Goal: Task Accomplishment & Management: Complete application form

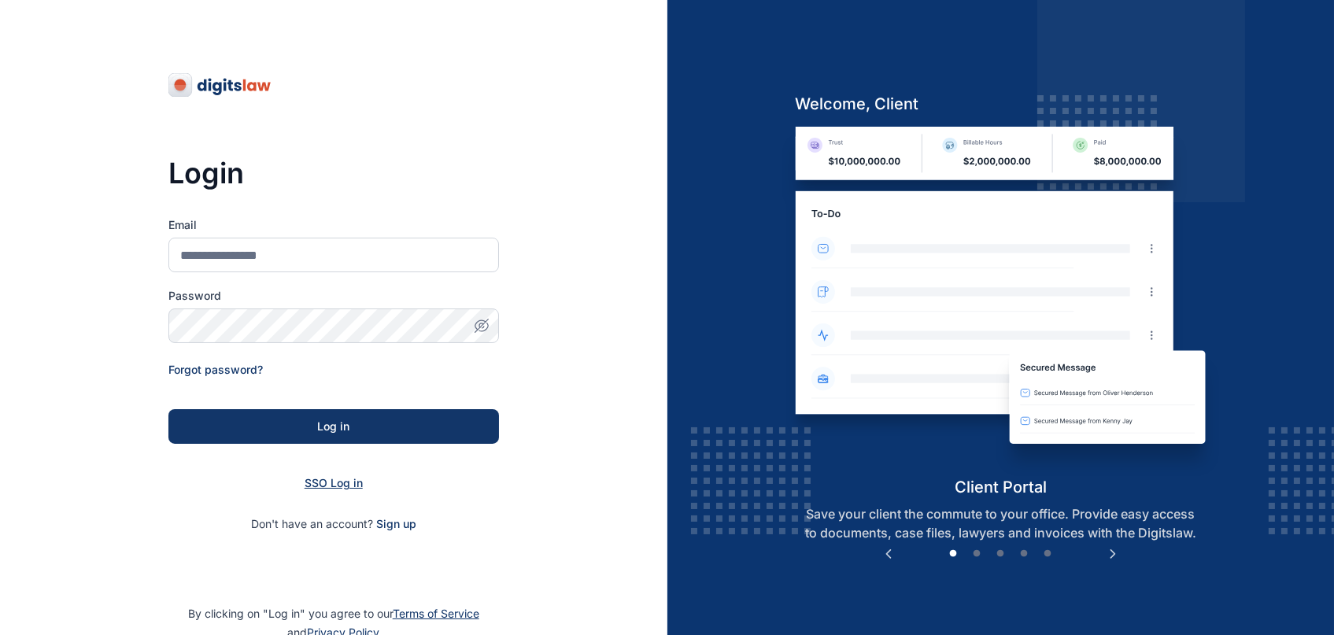
click at [318, 487] on span "SSO Log in" at bounding box center [334, 482] width 58 height 13
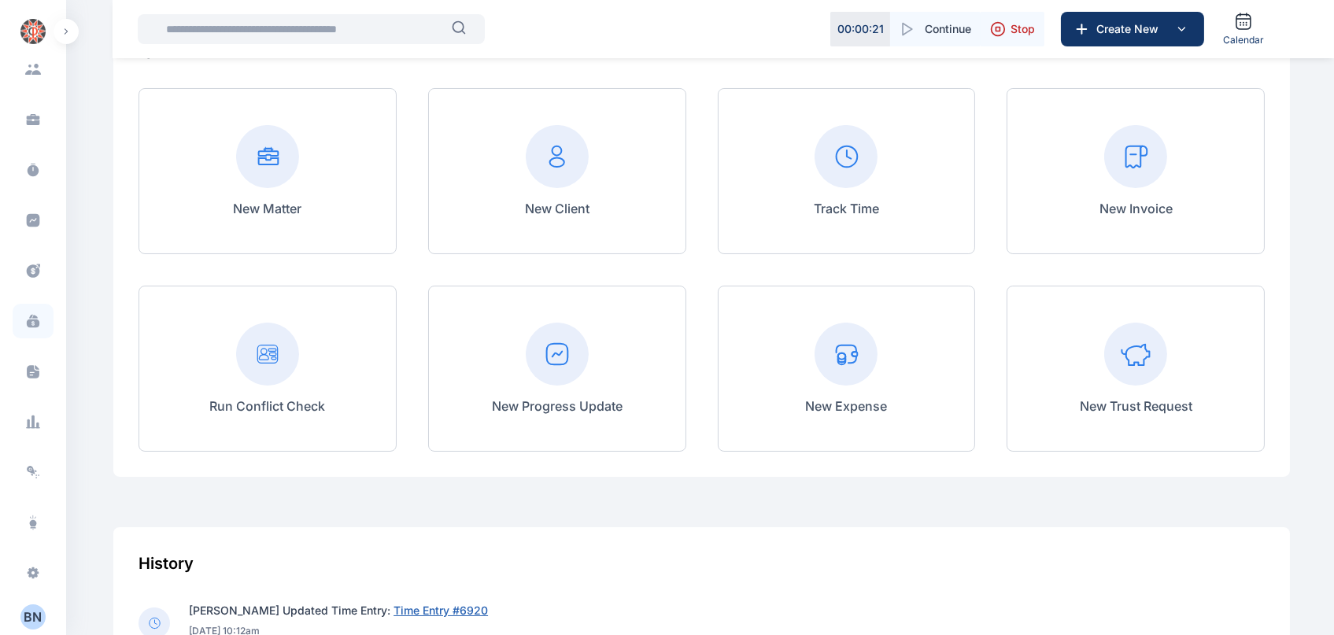
scroll to position [149, 0]
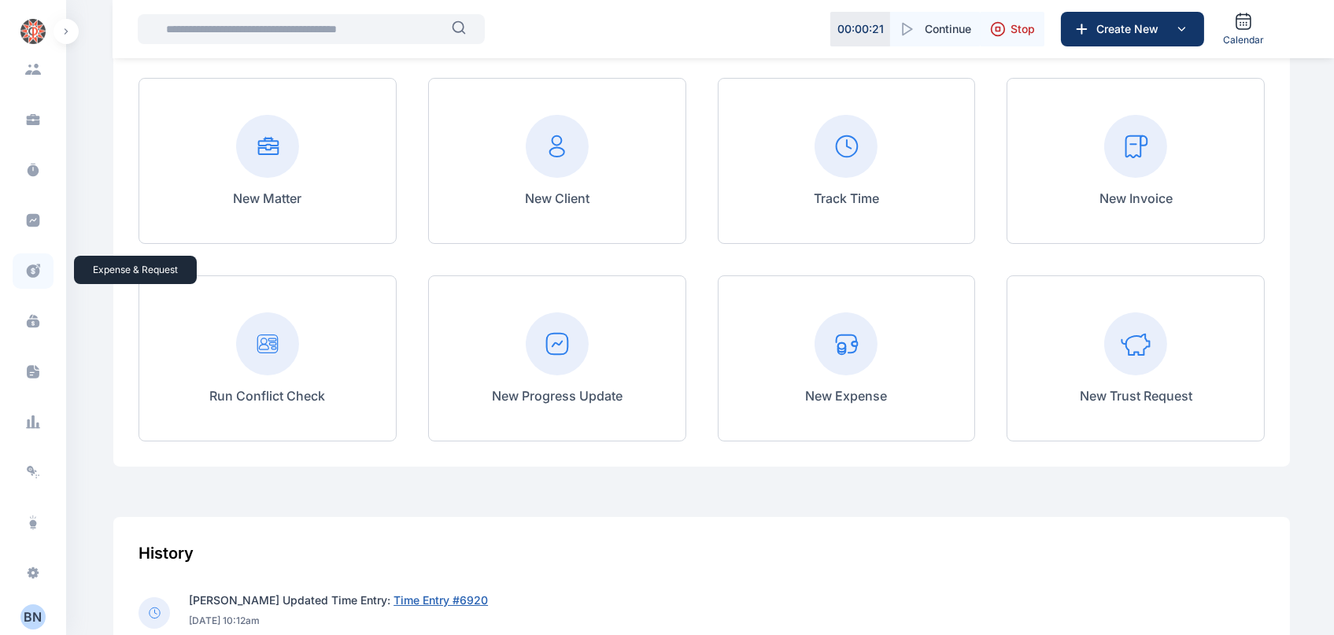
click at [31, 268] on icon at bounding box center [33, 271] width 16 height 17
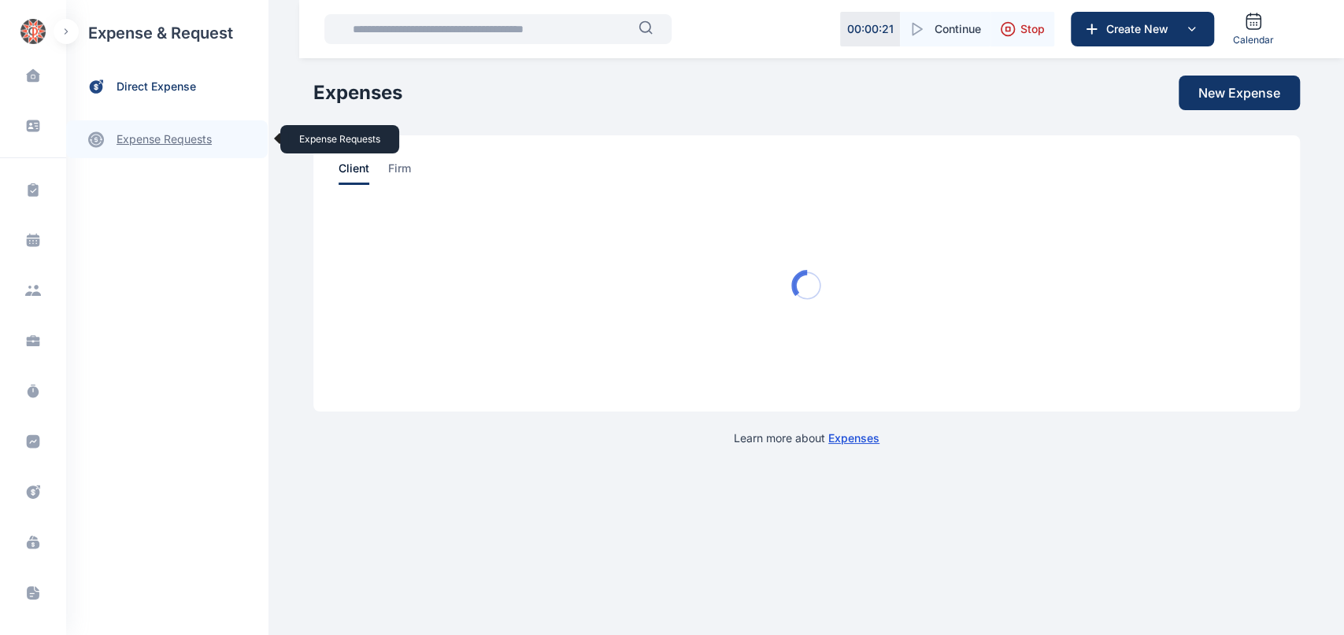
click at [174, 142] on link "expense requests expense requests" at bounding box center [166, 139] width 201 height 38
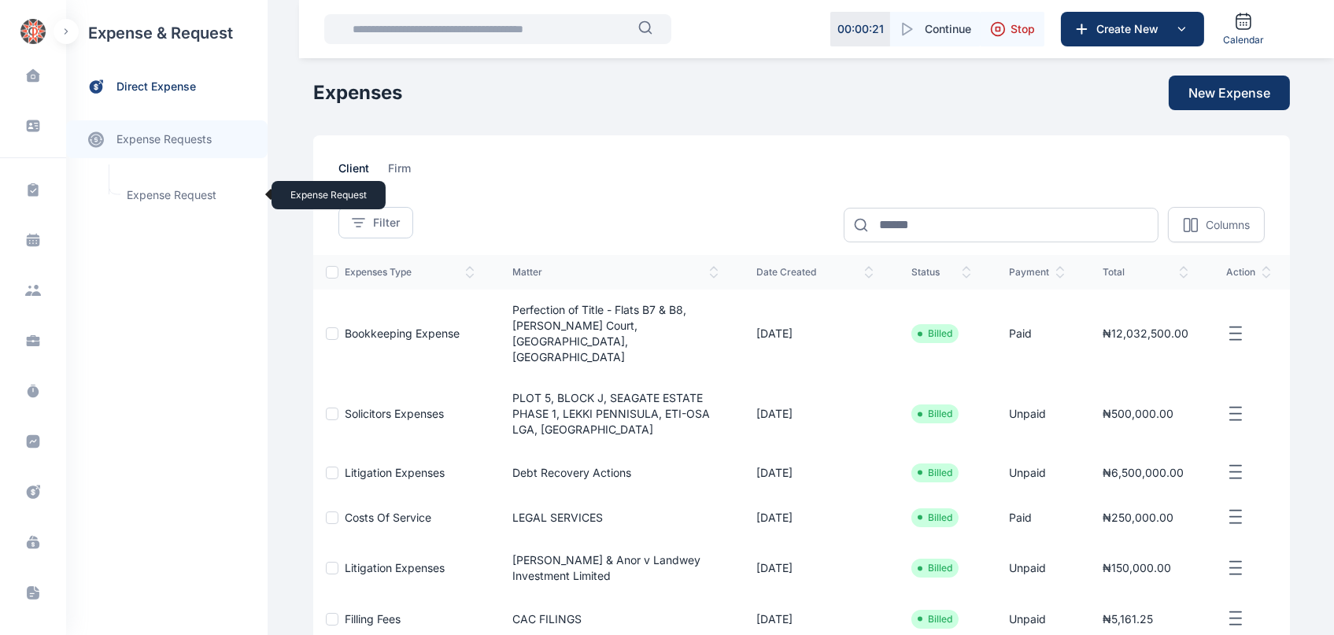
click at [194, 196] on span "Expense Request Expense Request" at bounding box center [188, 195] width 142 height 30
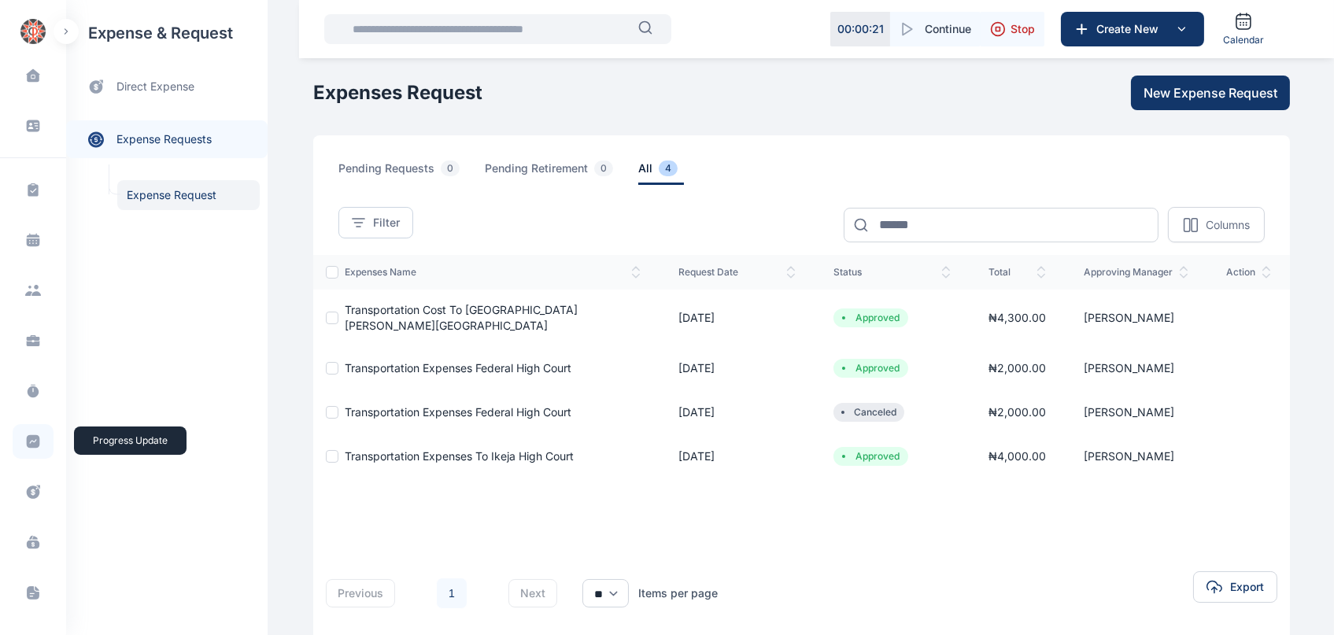
click at [32, 444] on icon at bounding box center [33, 441] width 13 height 13
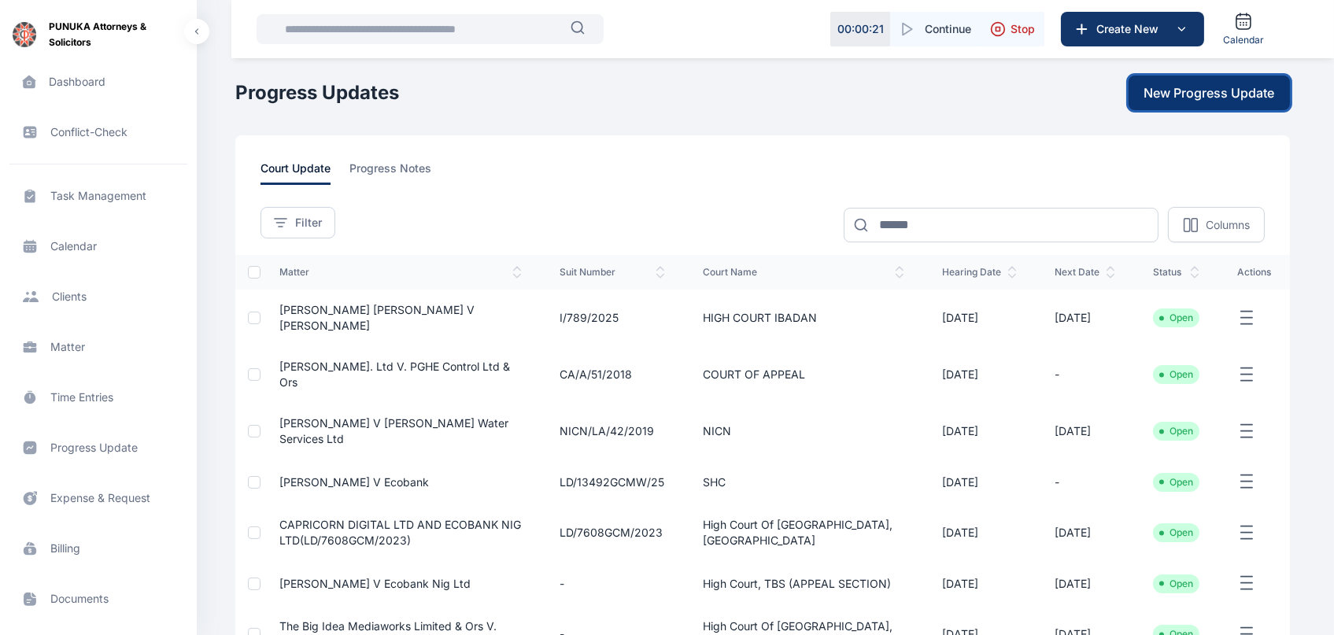
click at [1174, 99] on span "New Progress Update" at bounding box center [1209, 92] width 131 height 19
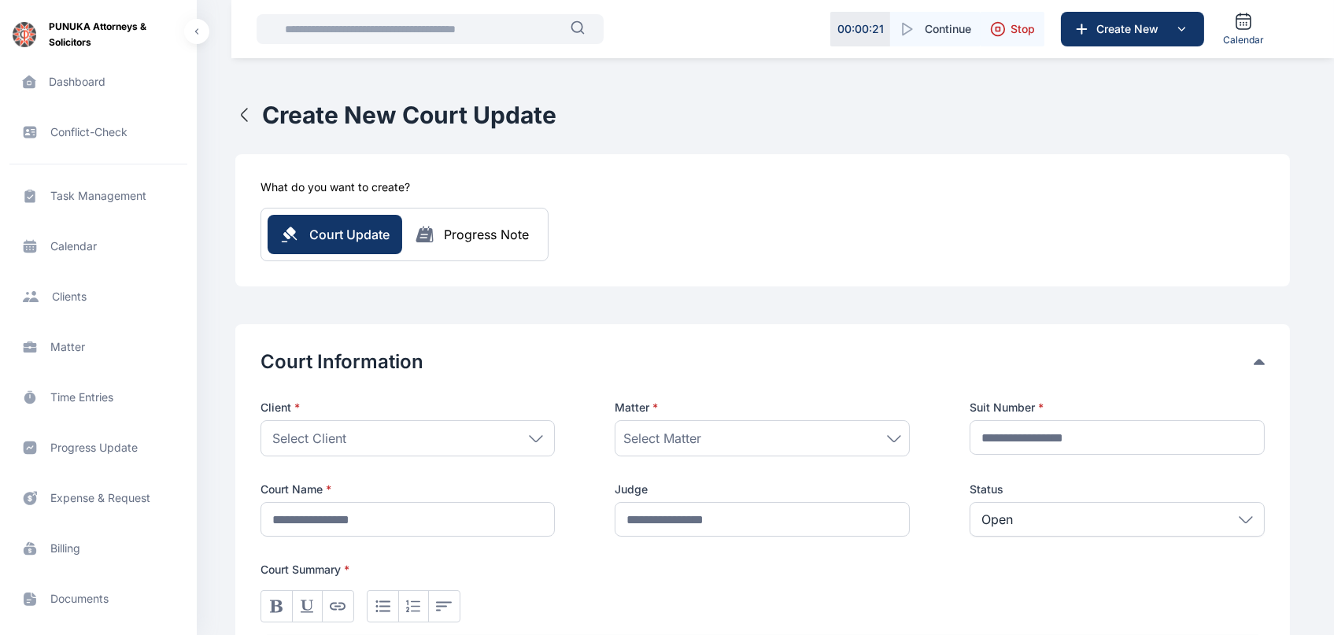
click at [530, 447] on div "Select Client" at bounding box center [408, 438] width 295 height 36
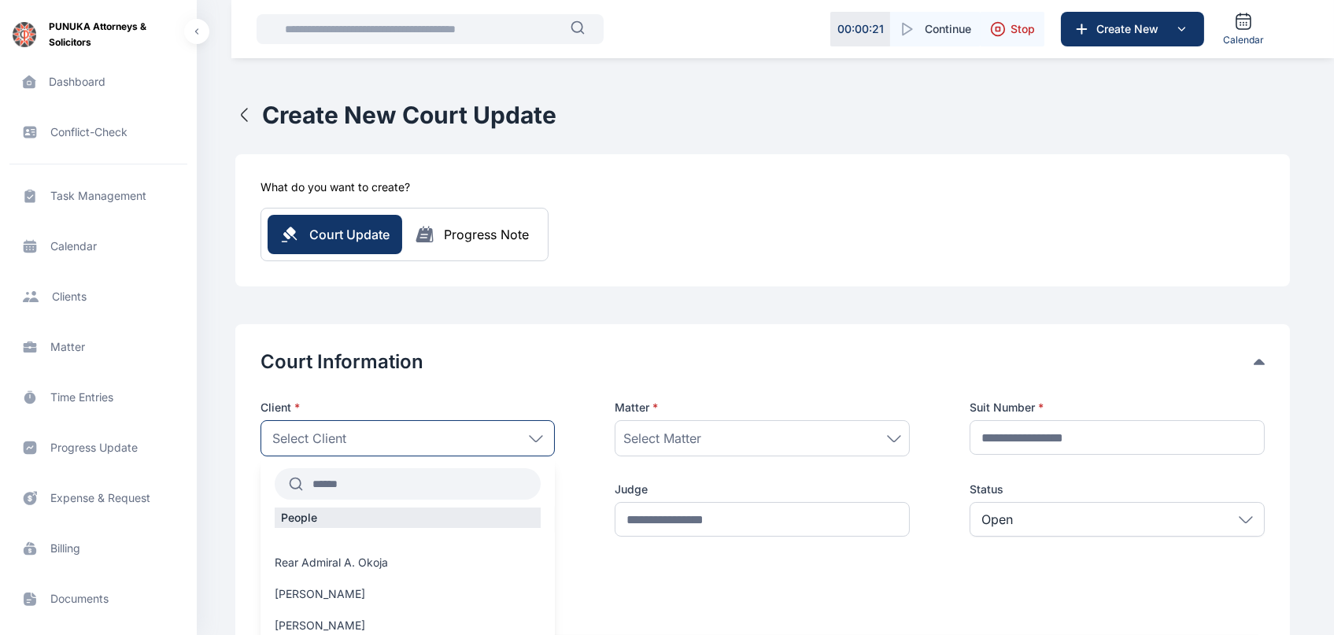
click at [407, 485] on input "text" at bounding box center [422, 484] width 238 height 28
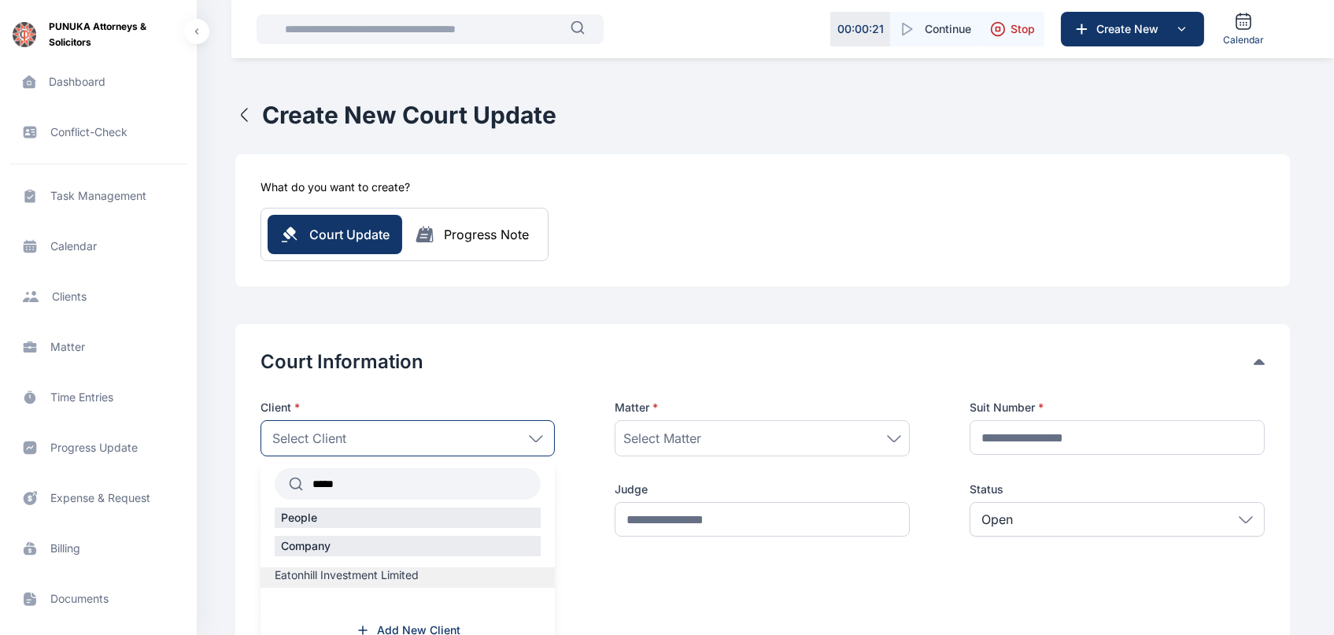
type input "*****"
click at [368, 574] on span "Eatonhill Investment Limited" at bounding box center [347, 575] width 144 height 16
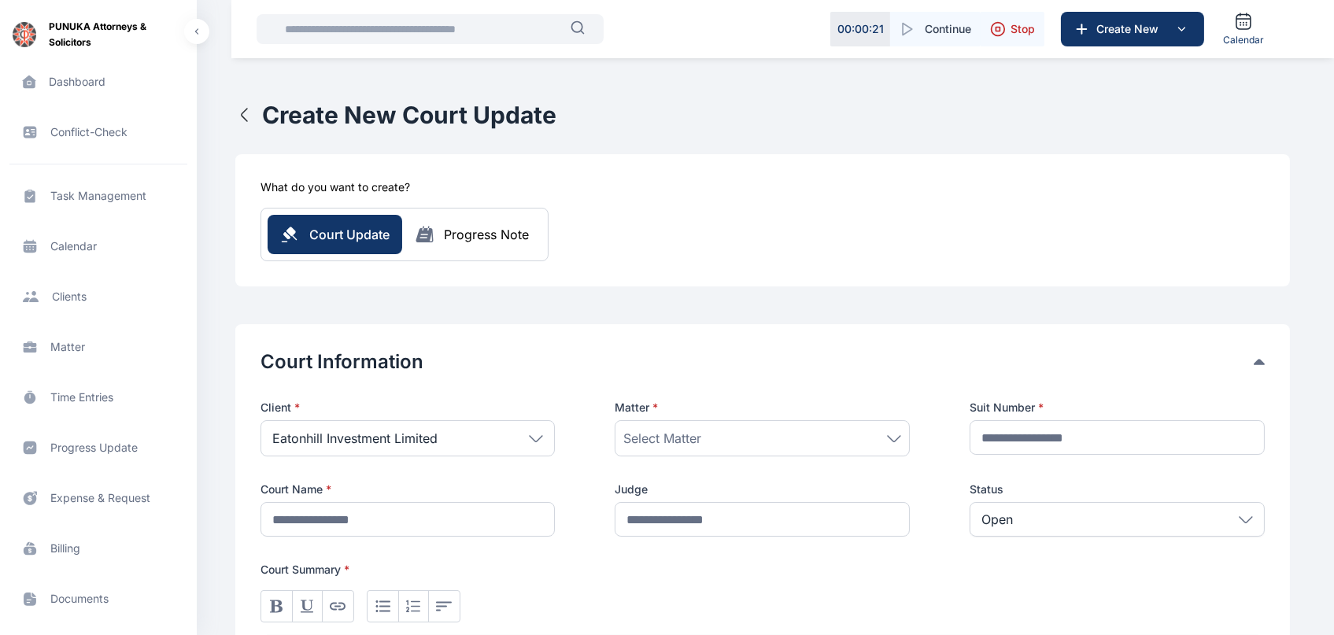
click at [662, 444] on span "Select Matter" at bounding box center [662, 438] width 78 height 19
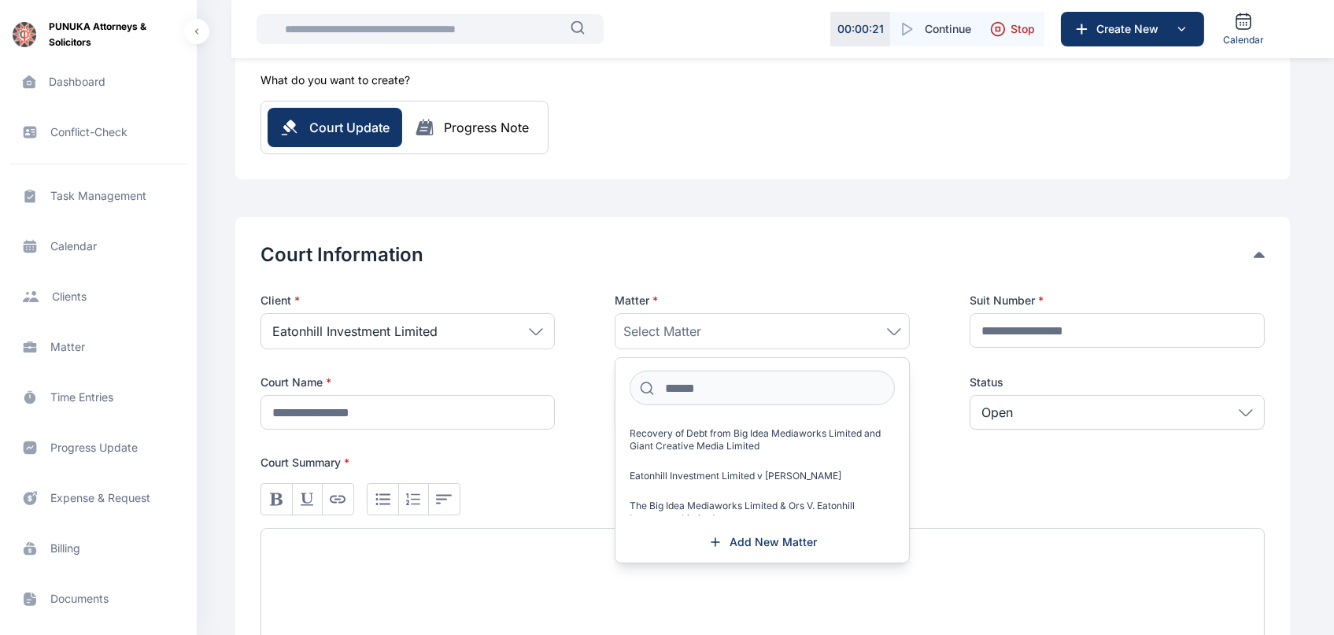
scroll to position [20, 0]
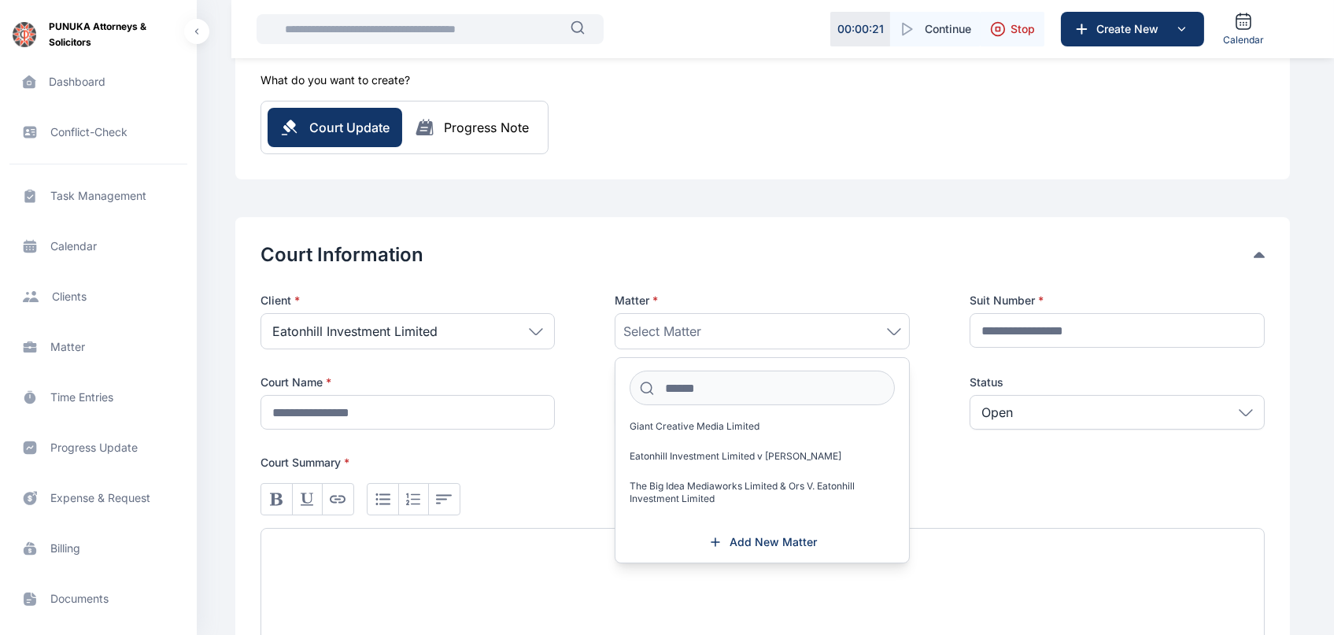
click at [601, 253] on button "Court Information" at bounding box center [757, 254] width 993 height 25
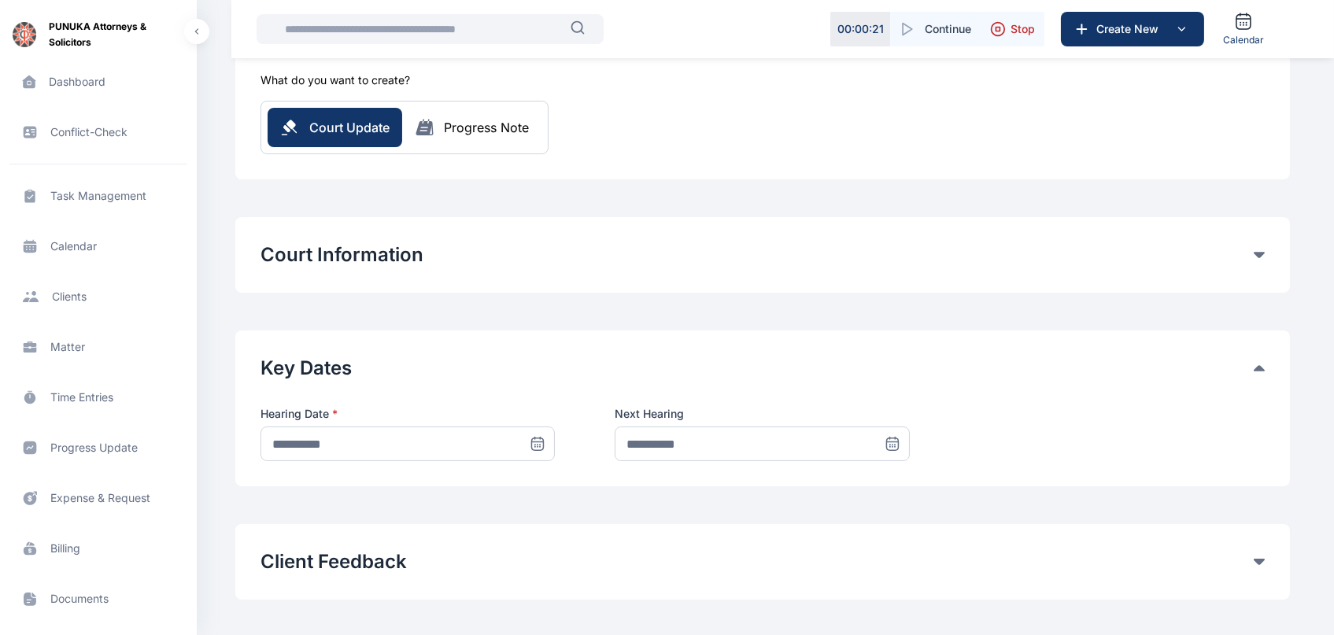
click at [435, 25] on input "text" at bounding box center [422, 28] width 295 height 31
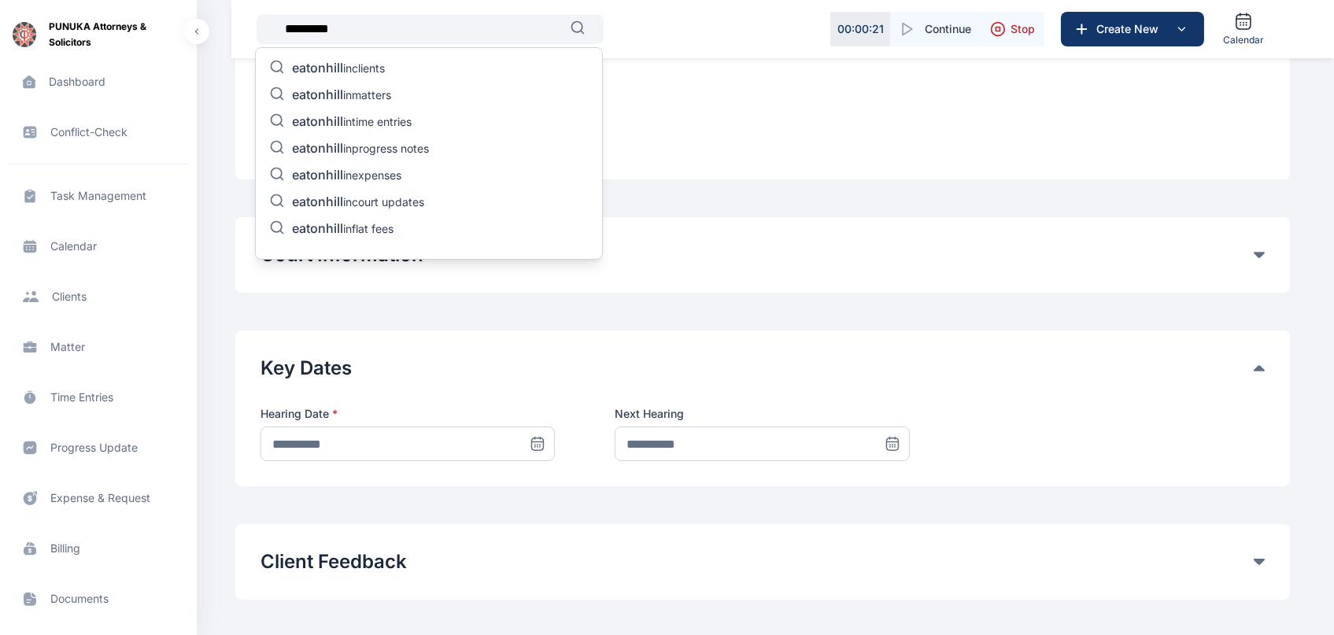
type input "*********"
click at [349, 64] on p "eatonhill in clients" at bounding box center [338, 69] width 93 height 19
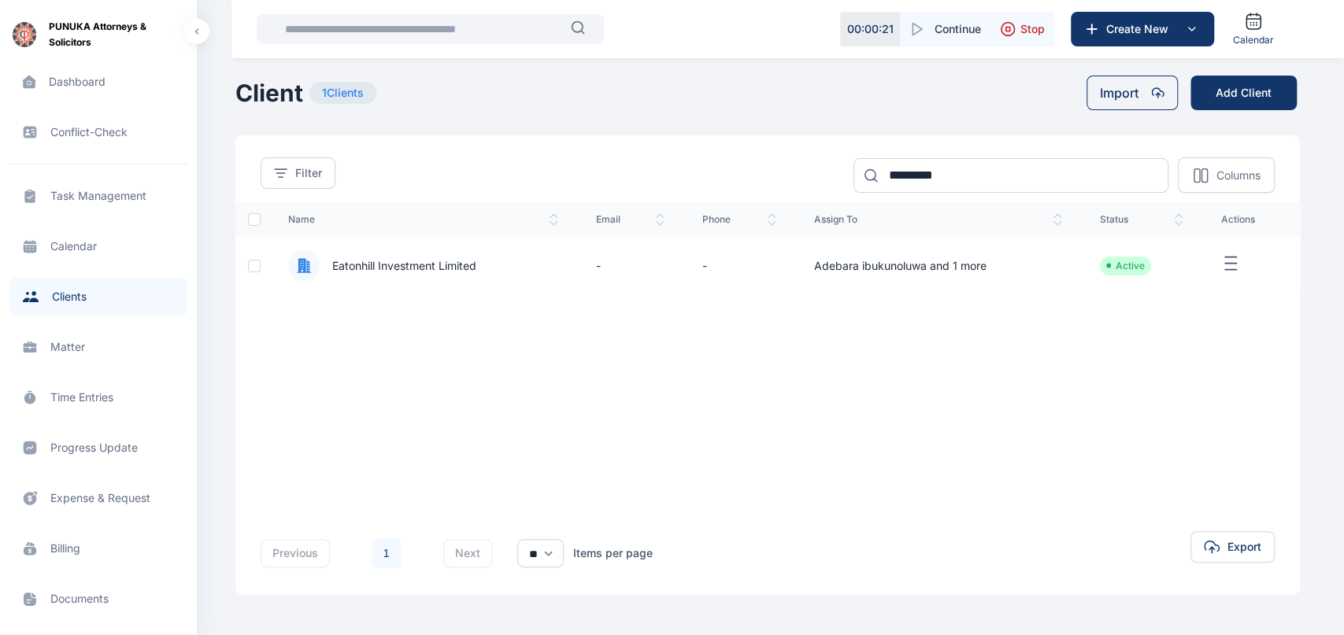
click at [420, 268] on span "Eatonhill Investment Limited" at bounding box center [398, 266] width 157 height 16
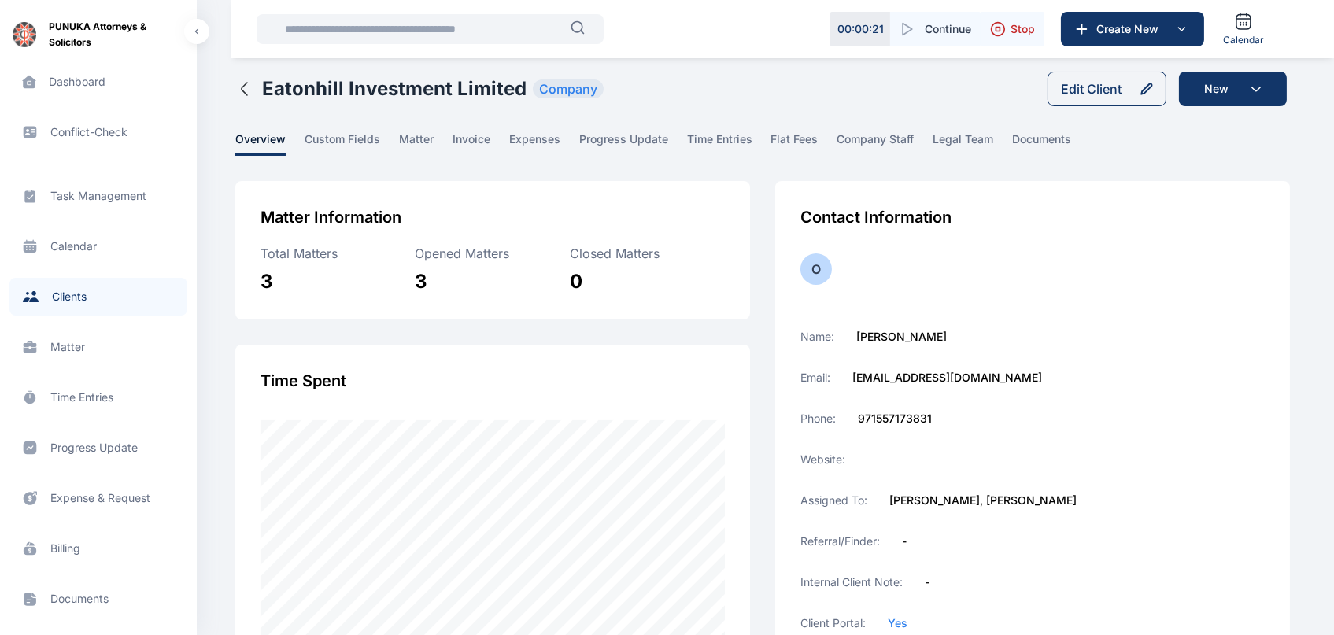
scroll to position [2, 0]
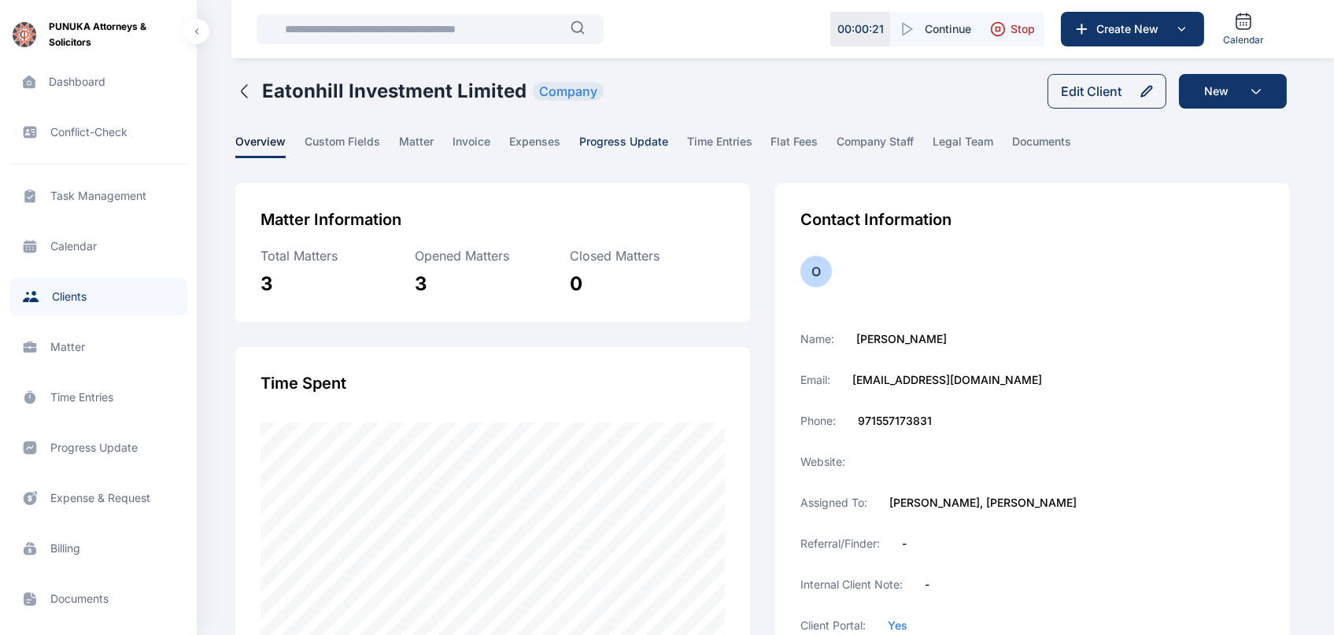
click at [629, 141] on span "progress update" at bounding box center [623, 146] width 89 height 24
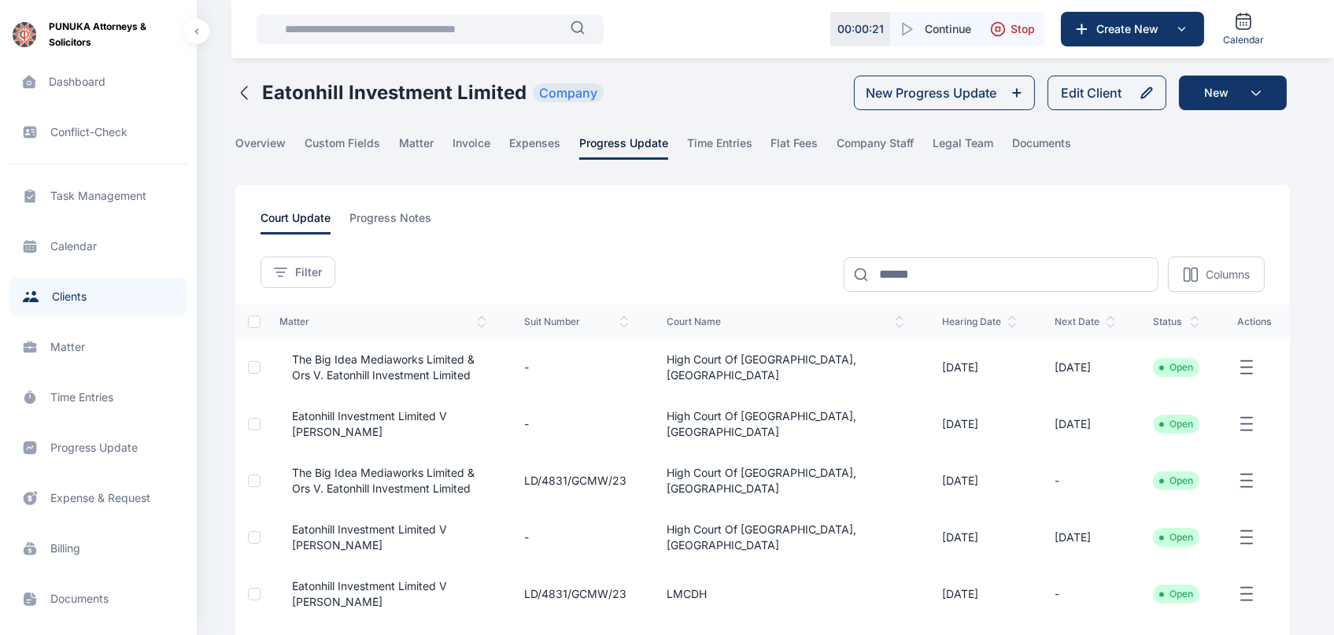
click at [427, 356] on span "The Big Idea Mediaworks Limited & Ors V. Eatonhill Investment Limited" at bounding box center [382, 367] width 207 height 31
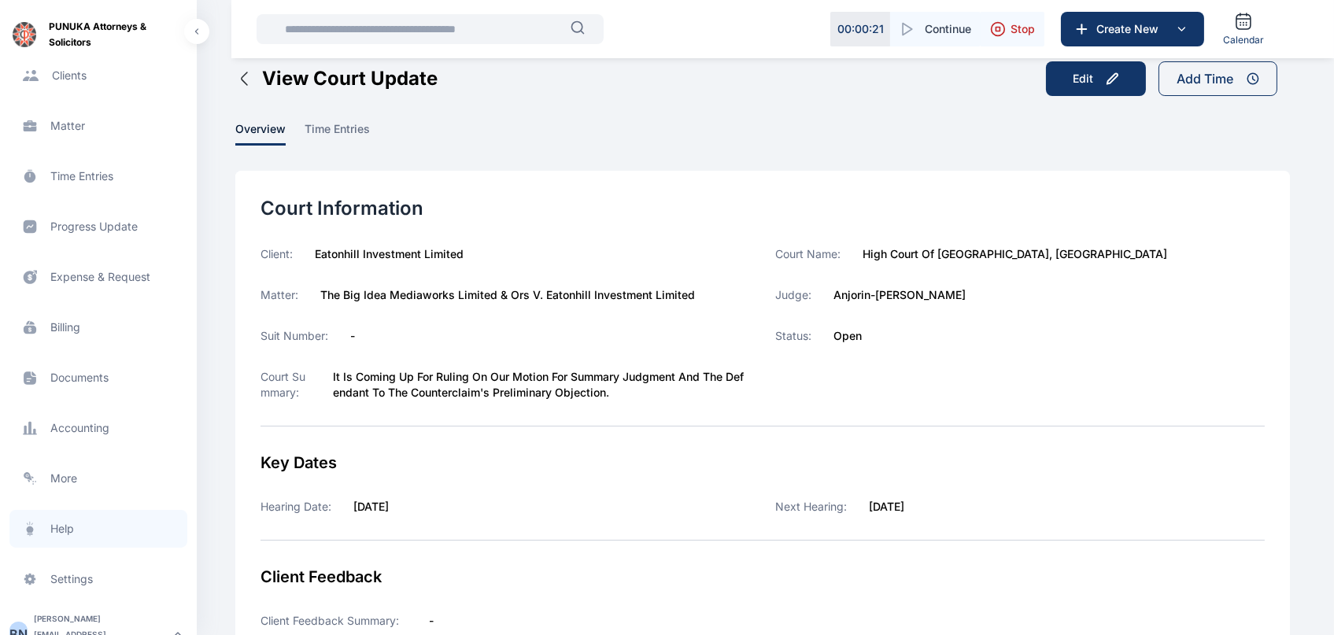
scroll to position [39, 0]
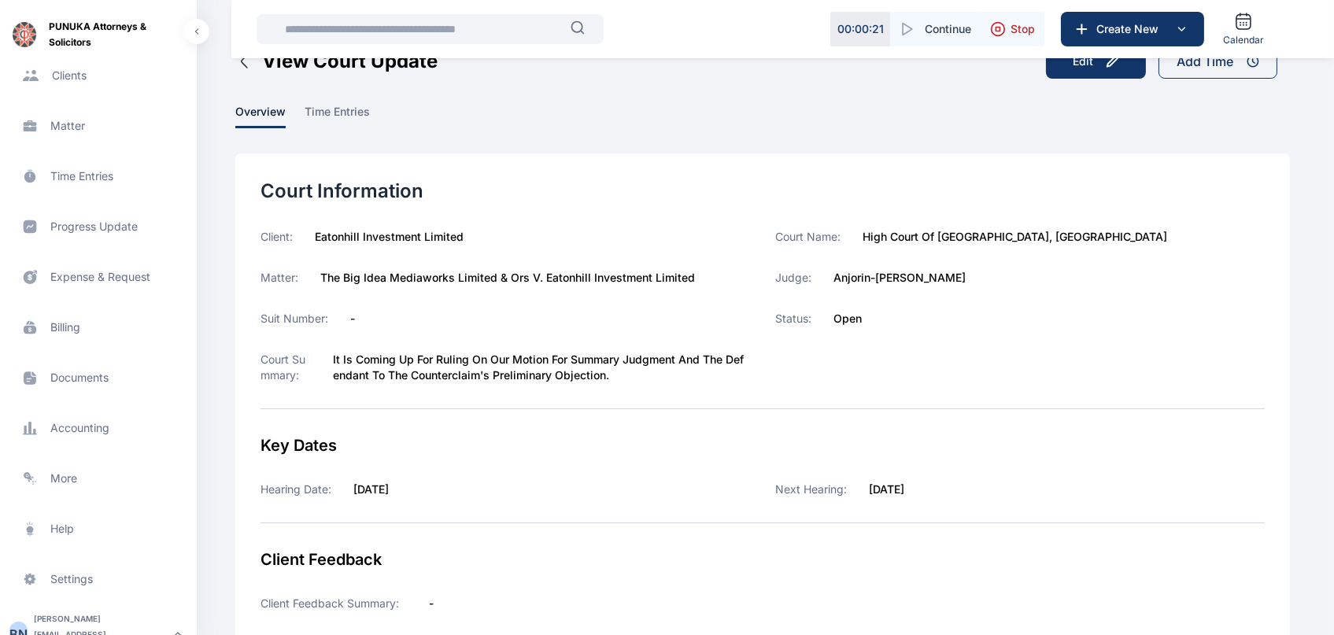
click at [109, 222] on span "Progress Update progress update progress update" at bounding box center [98, 227] width 178 height 38
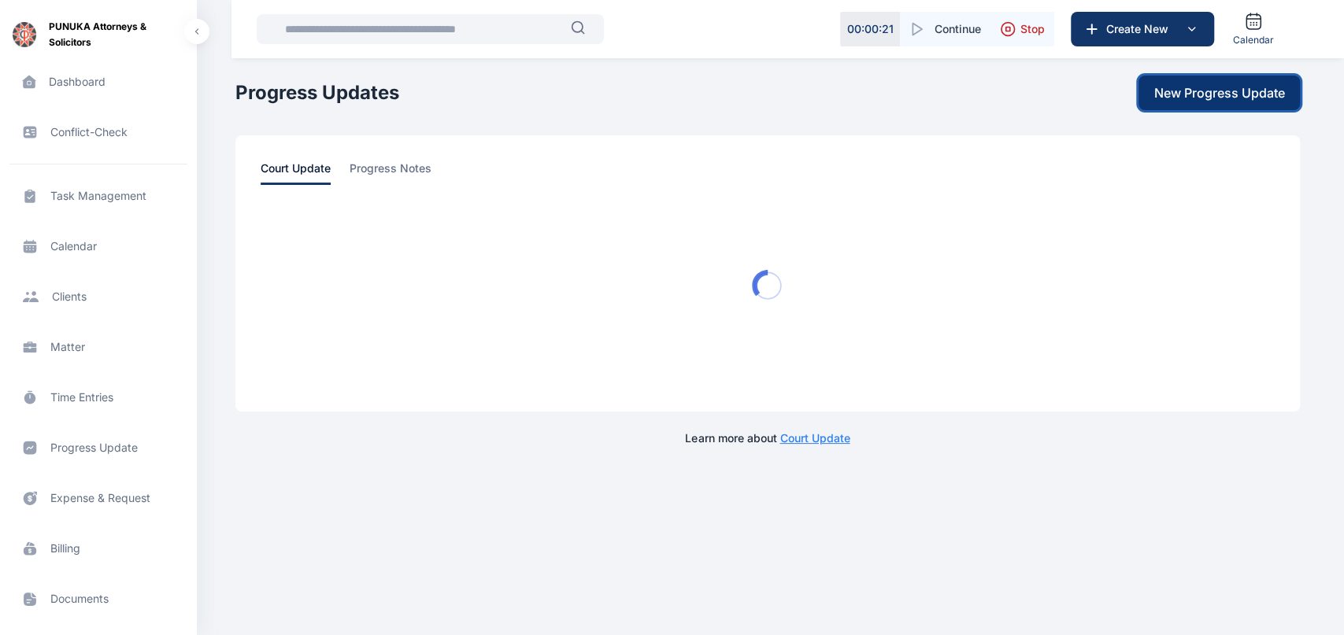
click at [1228, 90] on span "New Progress Update" at bounding box center [1219, 92] width 131 height 19
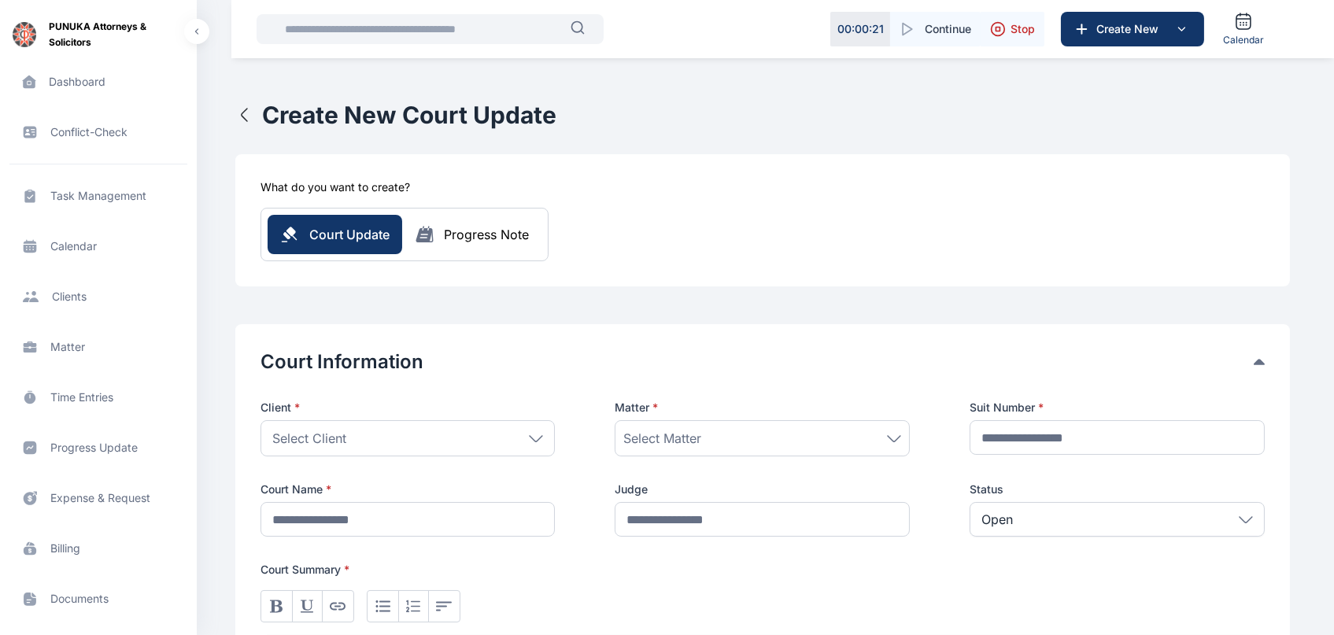
click at [527, 427] on div "Select Client" at bounding box center [408, 438] width 295 height 36
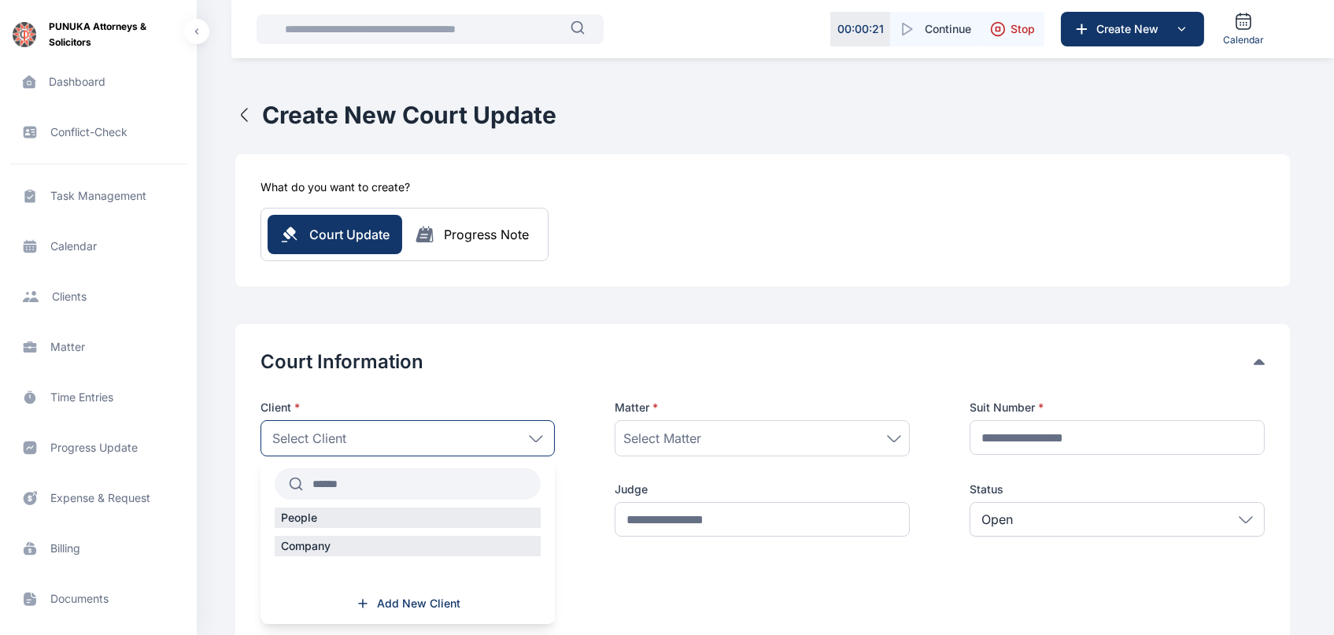
click at [432, 483] on input "text" at bounding box center [422, 484] width 238 height 28
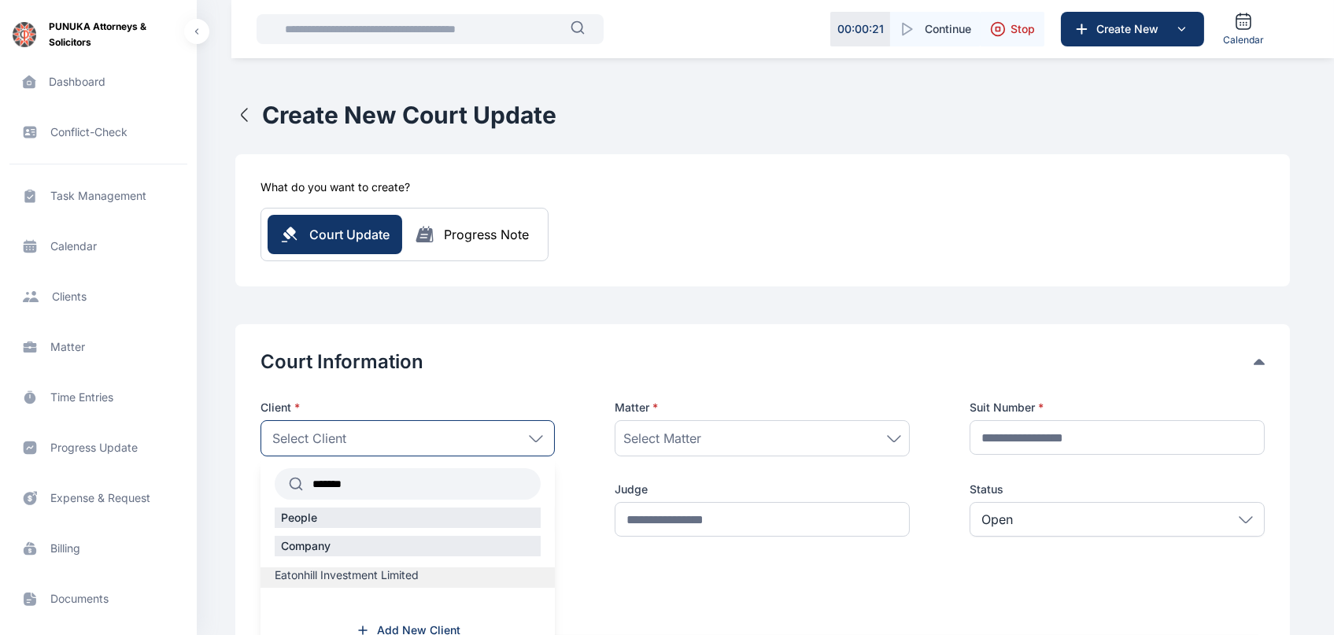
type input "*******"
click at [344, 571] on span "Eatonhill Investment Limited" at bounding box center [347, 575] width 144 height 16
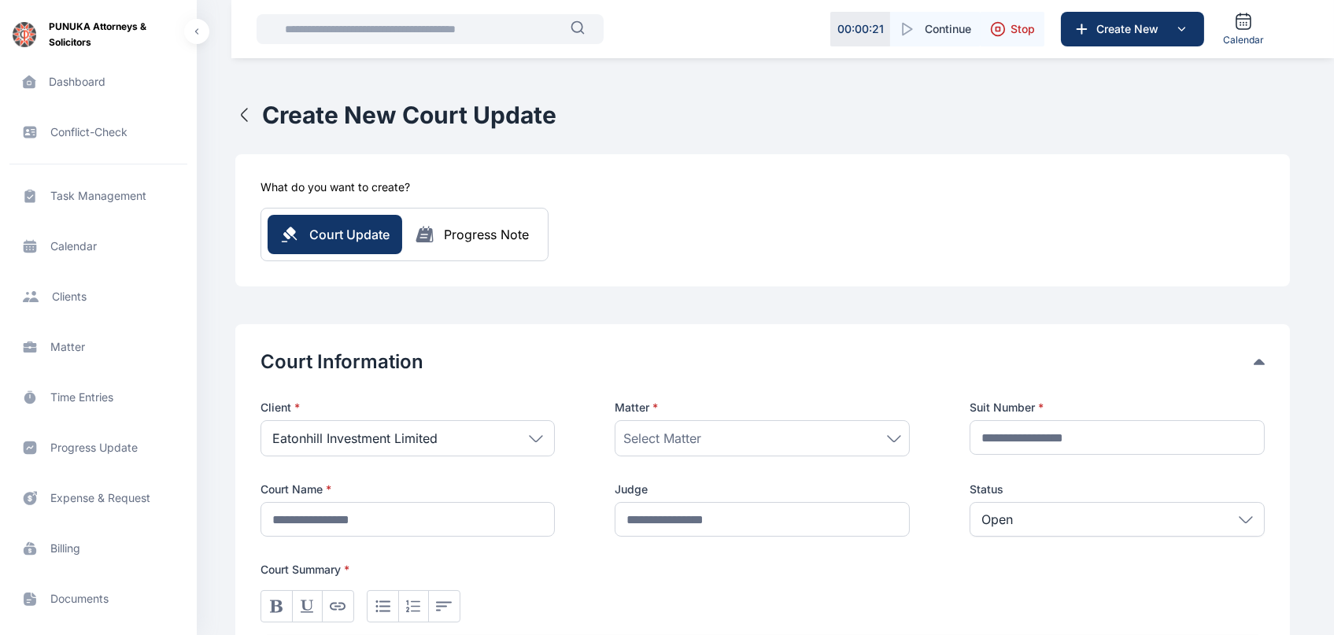
click at [893, 432] on div "Select Matter" at bounding box center [762, 438] width 278 height 19
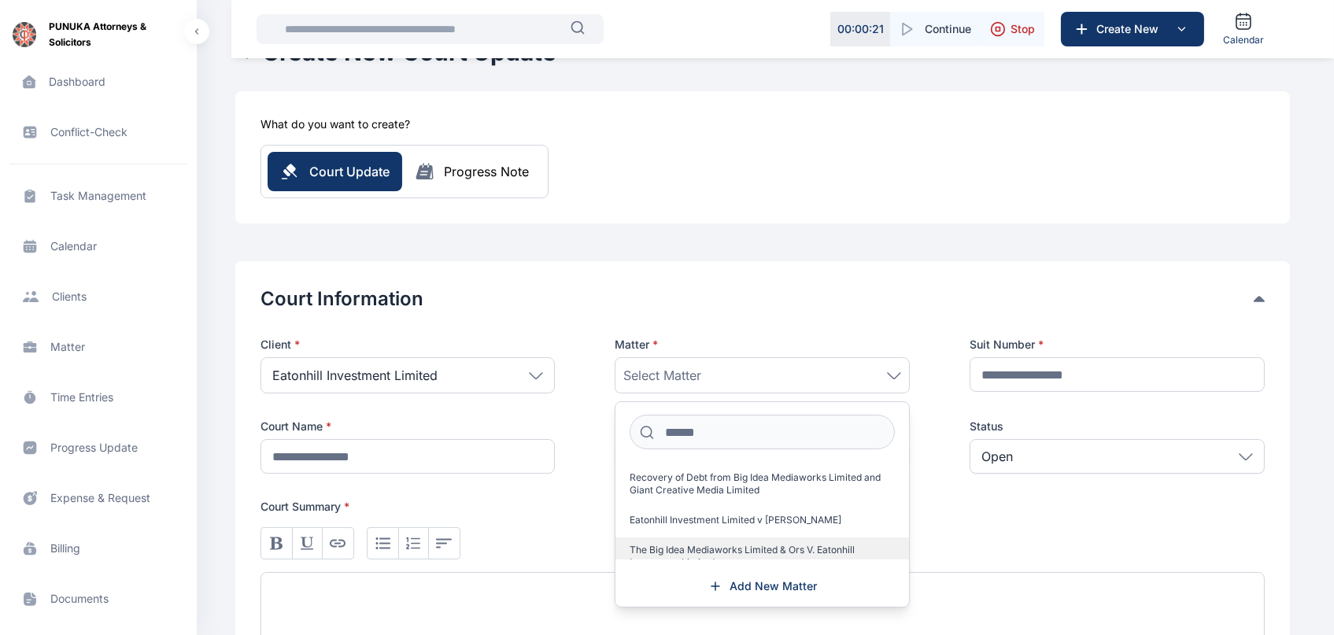
scroll to position [20, 0]
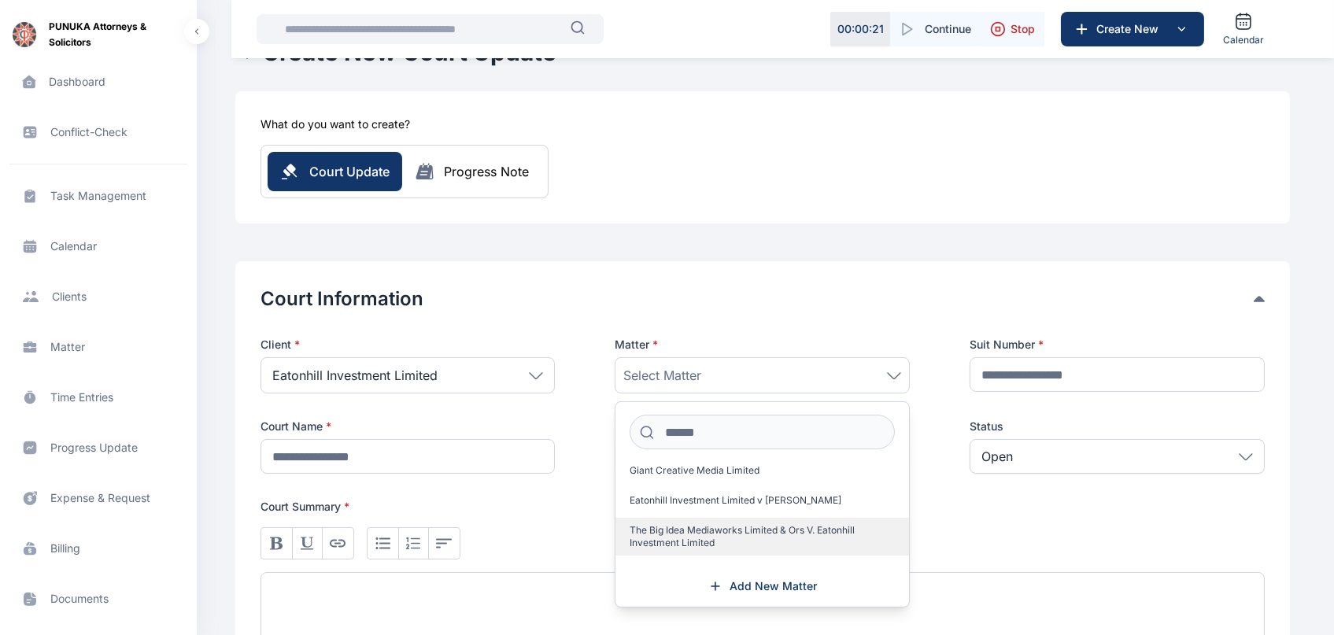
click at [678, 537] on span "The Big Idea Mediaworks Limited & Ors V. Eatonhill Investment Limited" at bounding box center [756, 536] width 253 height 25
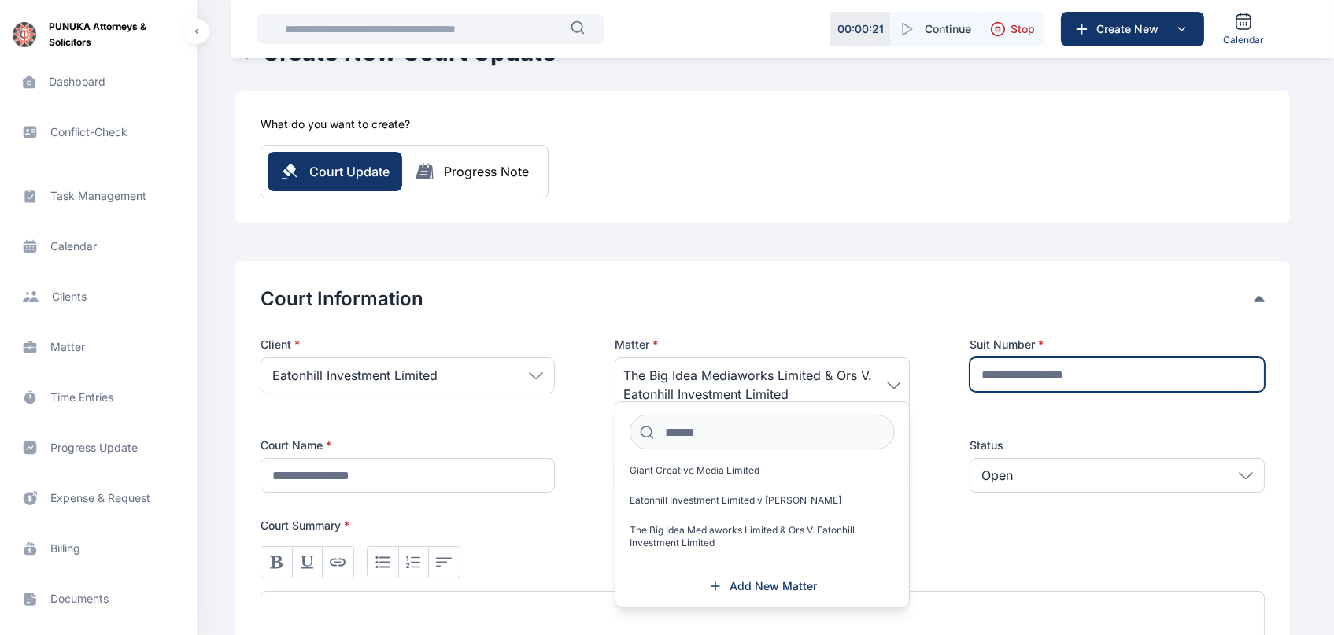
click at [1067, 382] on input "text" at bounding box center [1117, 374] width 295 height 35
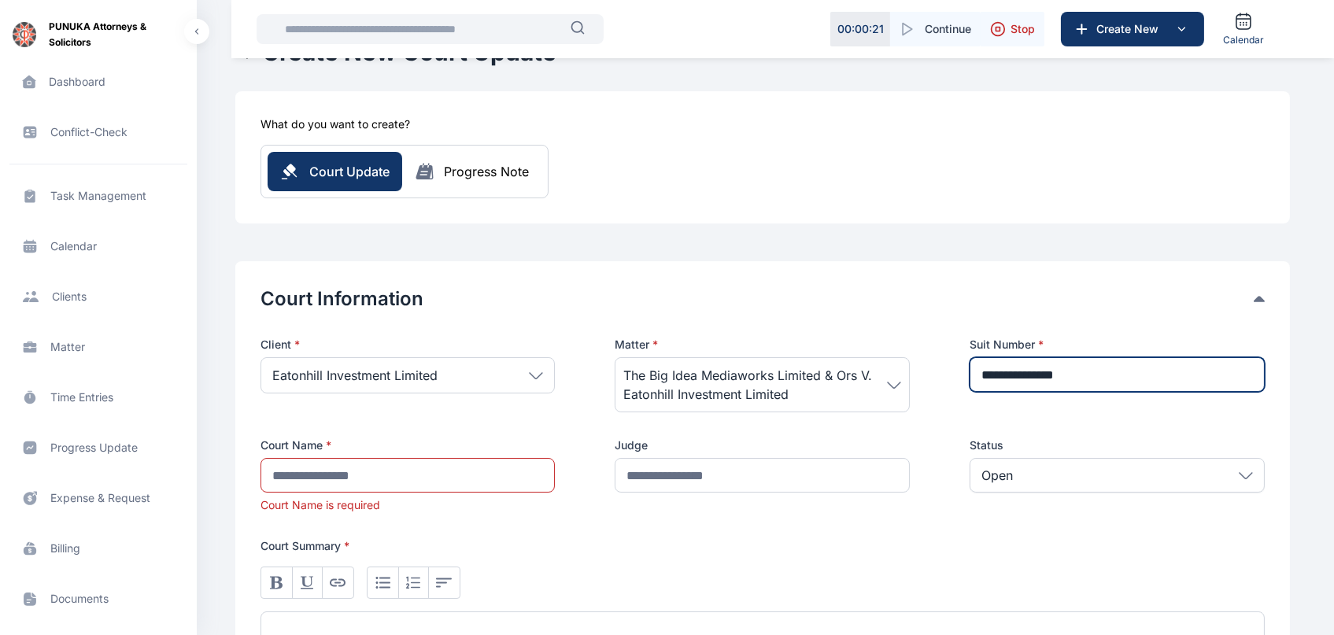
click at [1029, 372] on input "**********" at bounding box center [1117, 374] width 295 height 35
type input "**********"
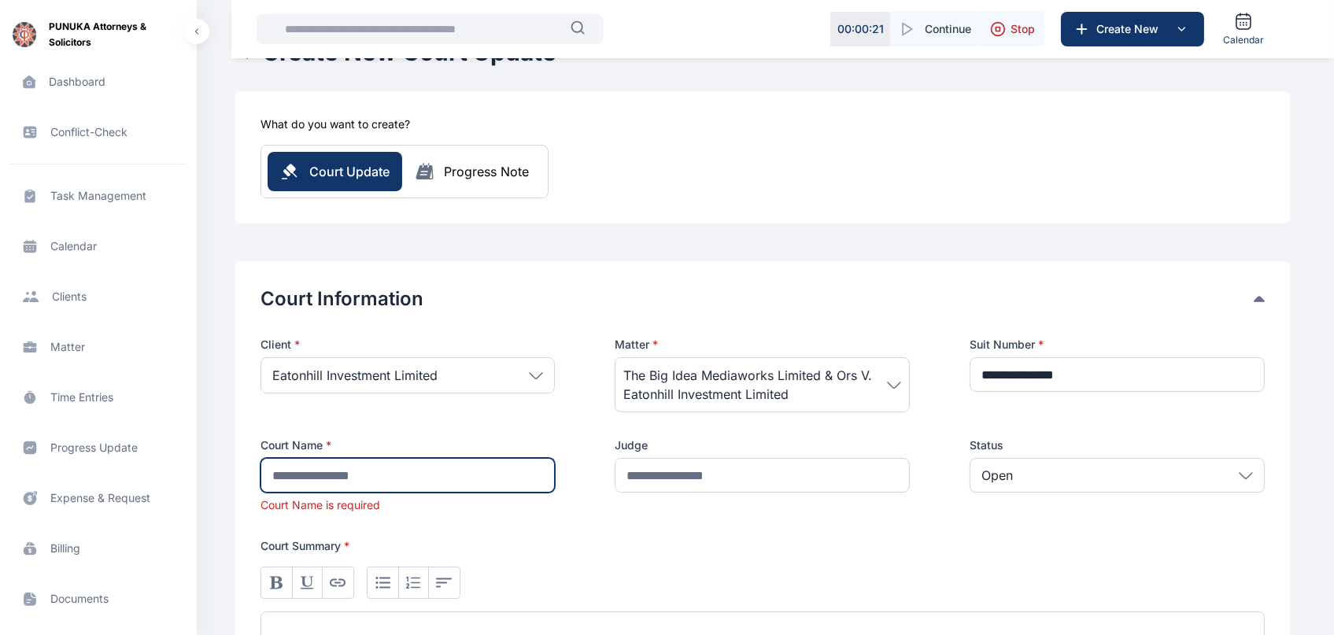
click at [466, 471] on input "text" at bounding box center [408, 475] width 295 height 35
type input "**********"
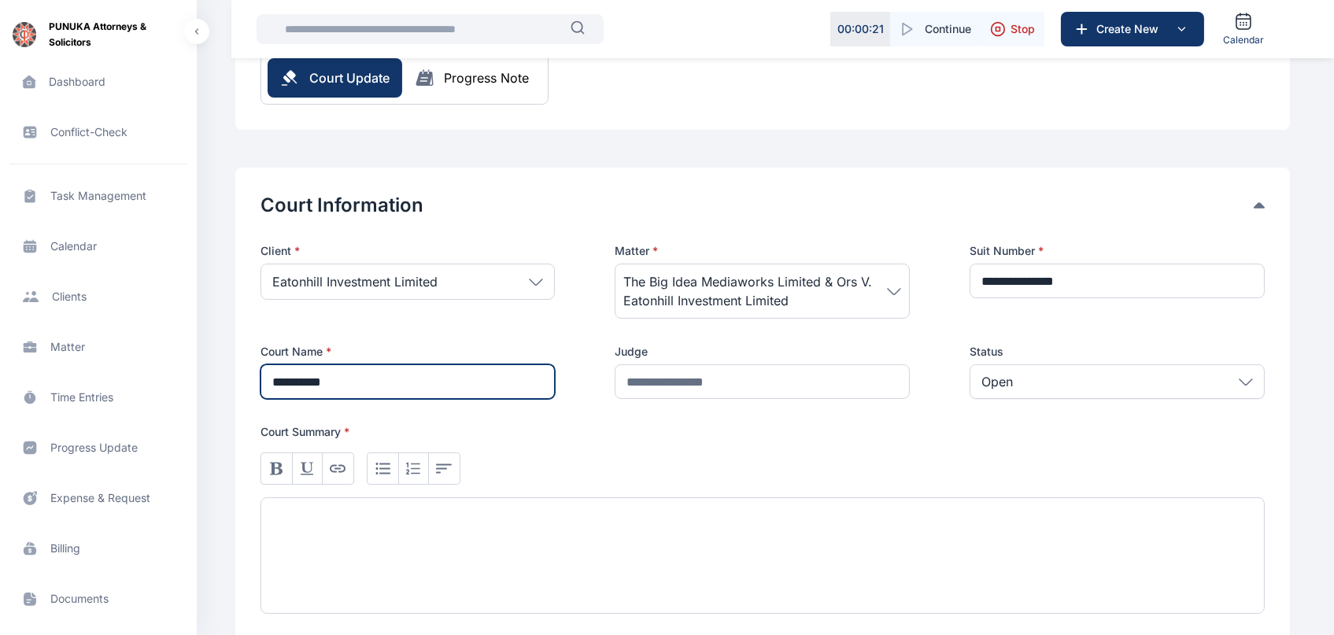
scroll to position [161, 0]
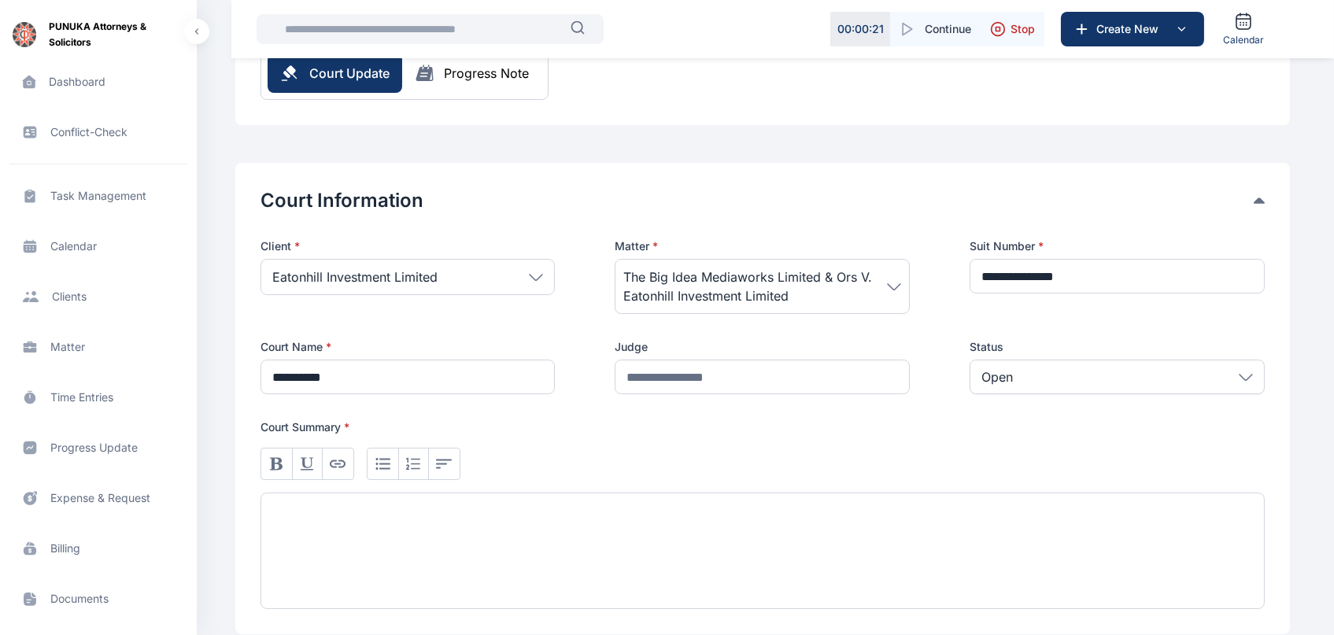
click at [467, 532] on div at bounding box center [763, 551] width 1004 height 116
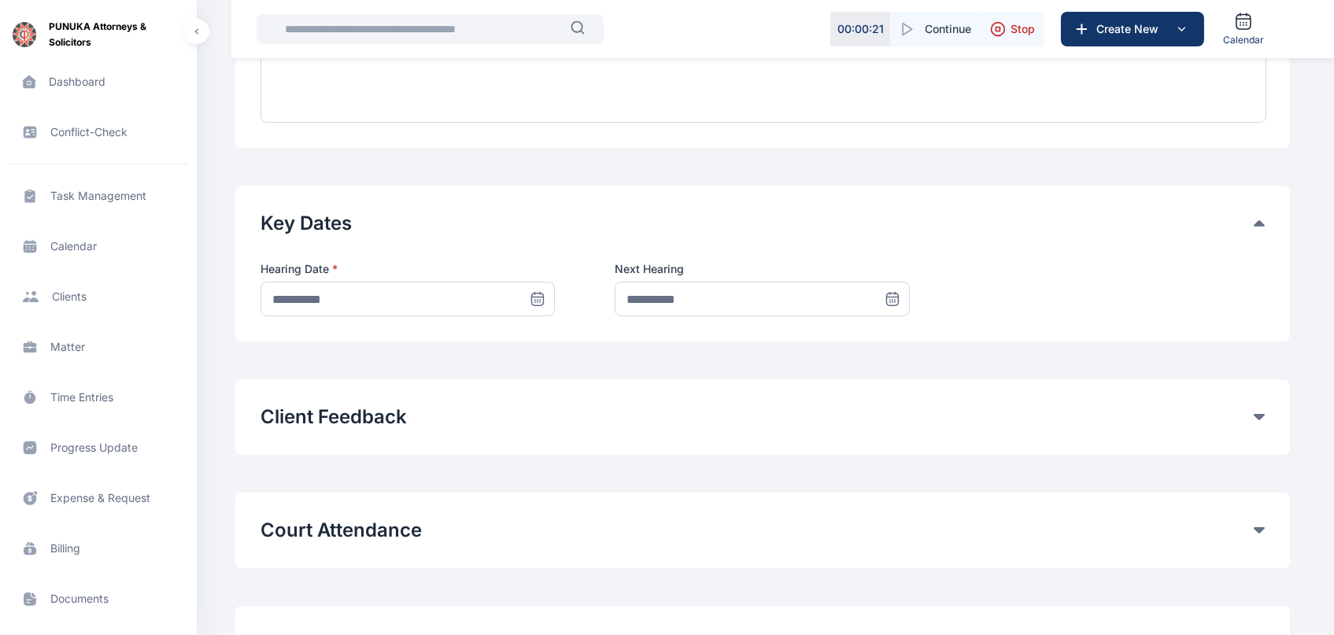
scroll to position [649, 0]
click at [535, 301] on icon at bounding box center [535, 301] width 0 height 0
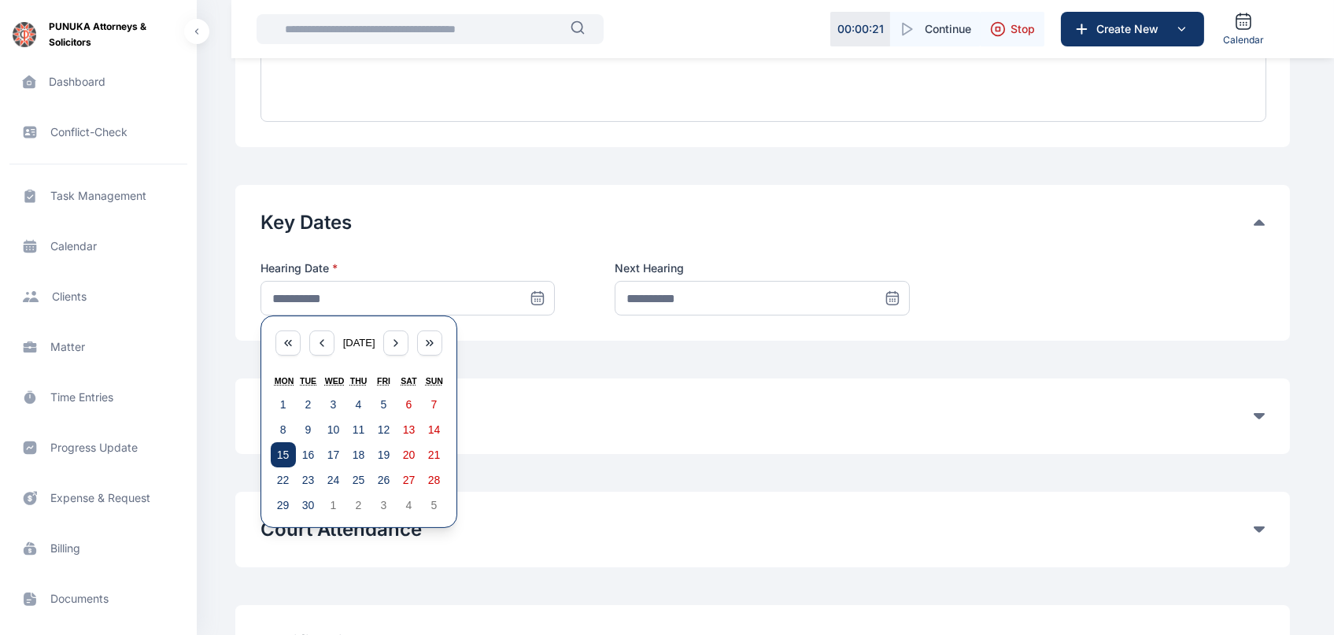
click at [280, 450] on abbr "15" at bounding box center [283, 455] width 13 height 13
type input "**********"
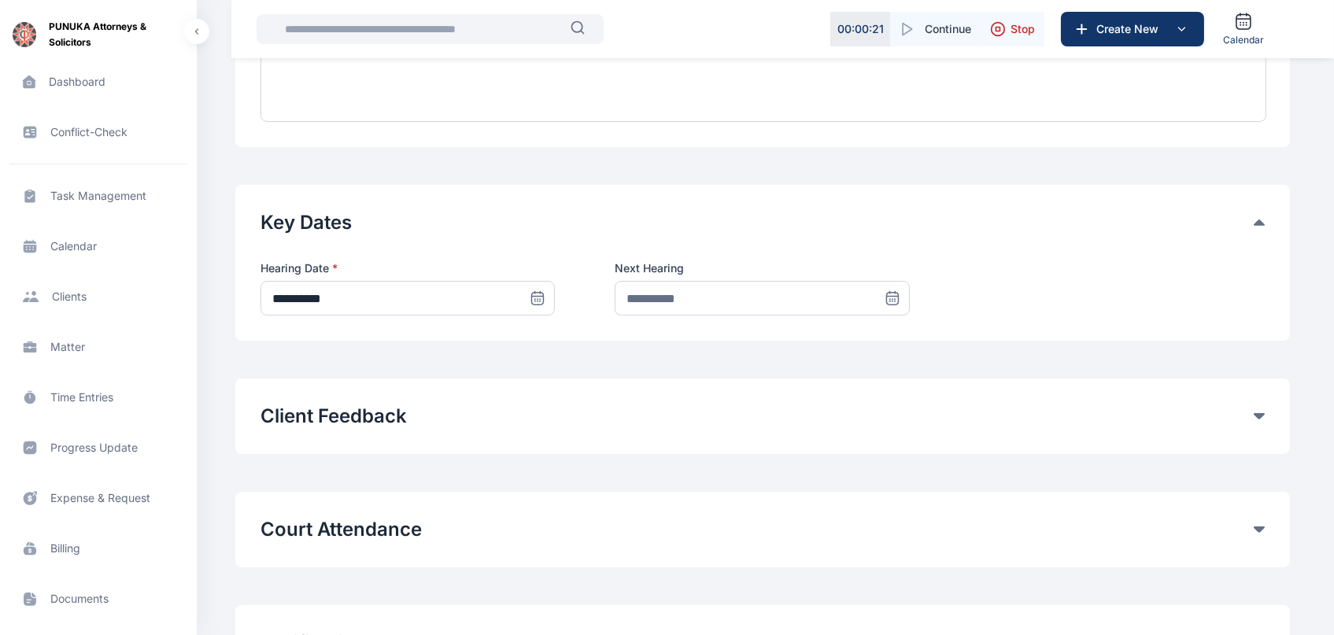
click at [894, 297] on icon at bounding box center [892, 297] width 11 height 0
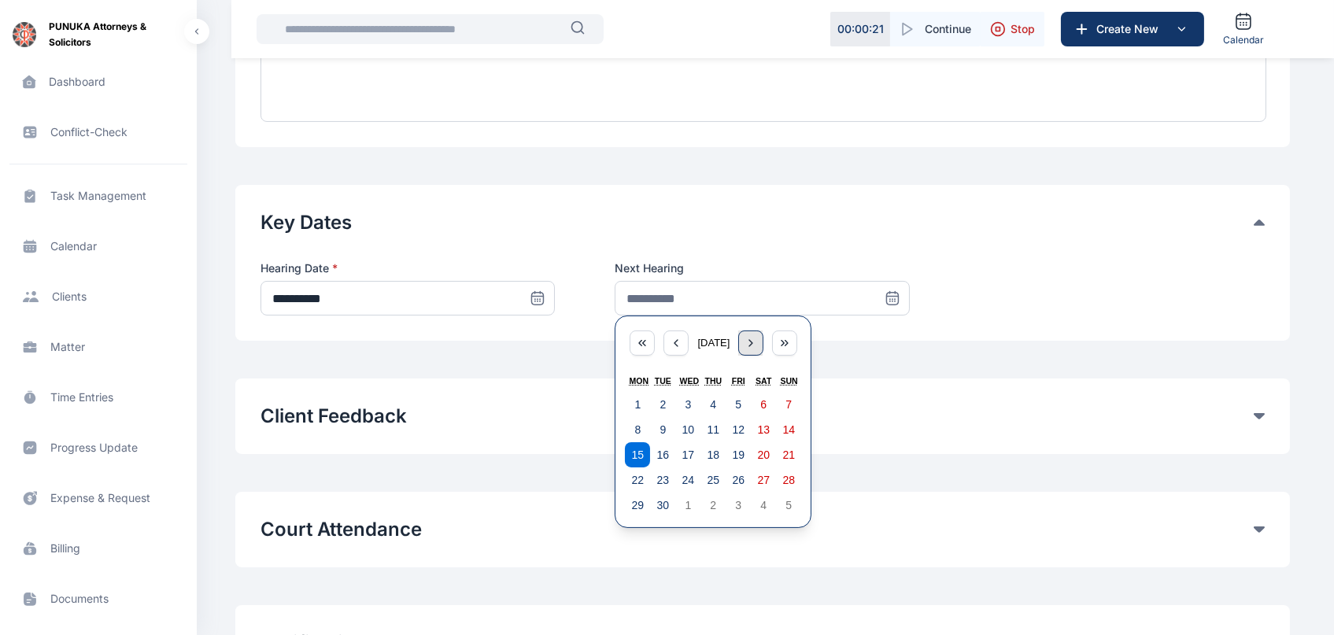
click at [762, 355] on div "button" at bounding box center [750, 343] width 25 height 25
click at [708, 475] on abbr "23" at bounding box center [714, 480] width 13 height 13
type input "**********"
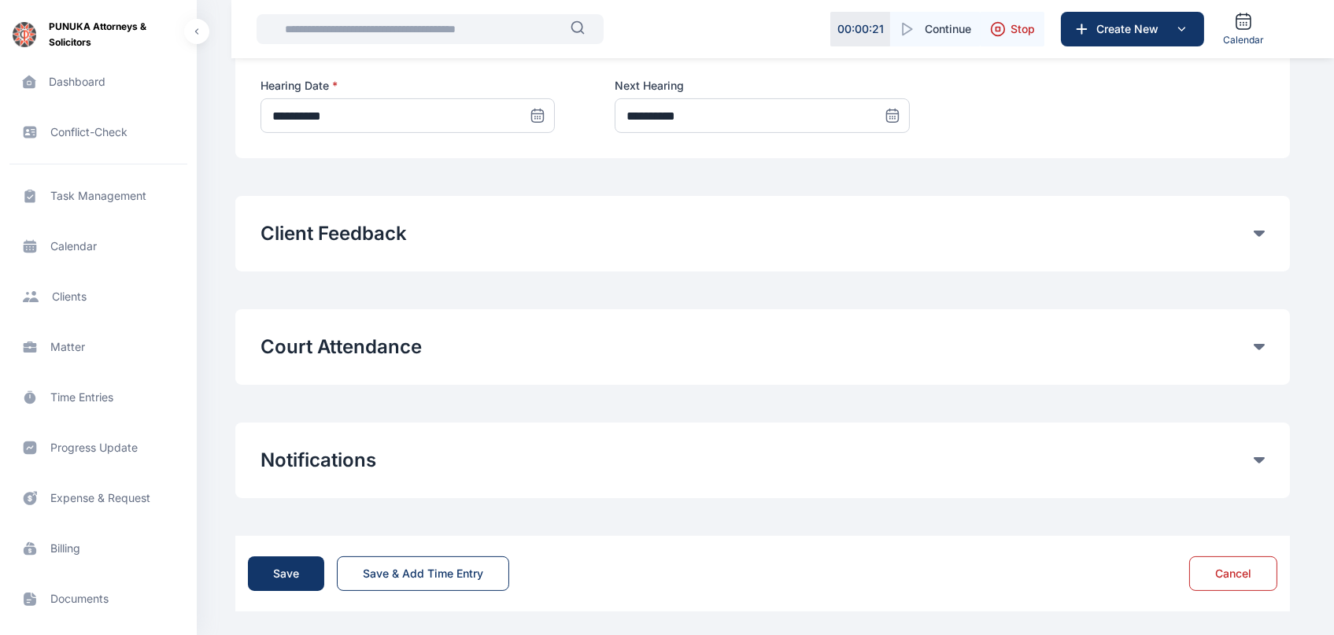
scroll to position [831, 0]
click at [273, 572] on div "Save" at bounding box center [286, 574] width 26 height 16
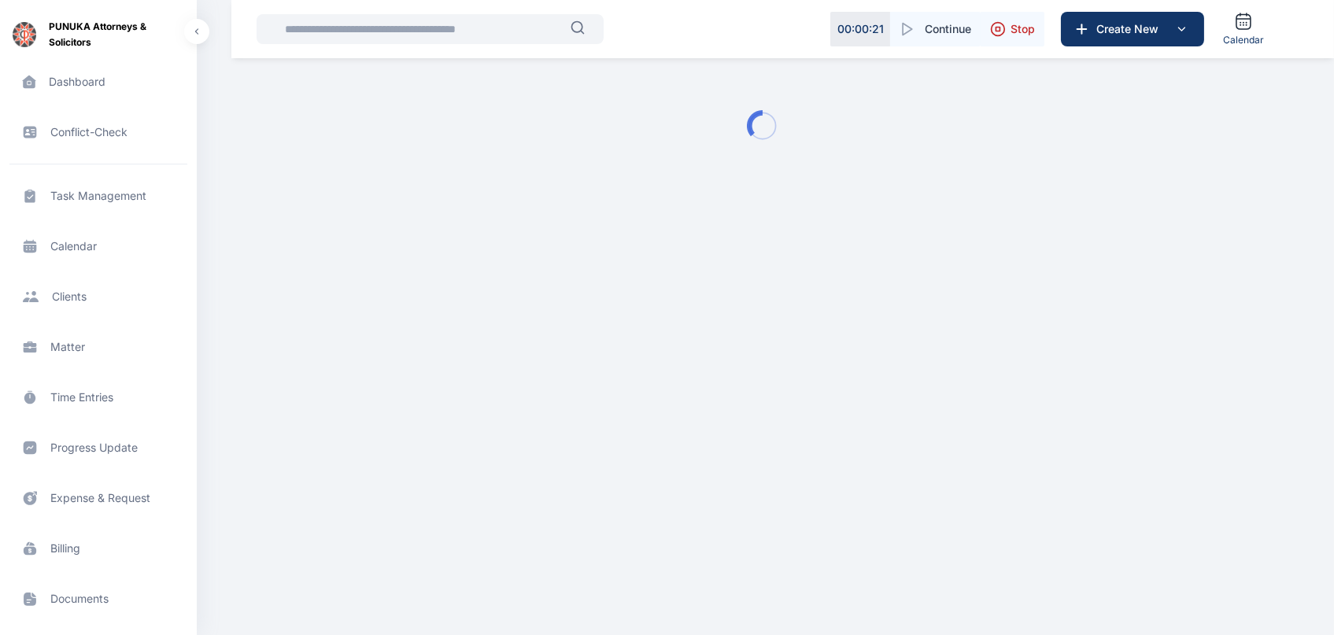
scroll to position [0, 0]
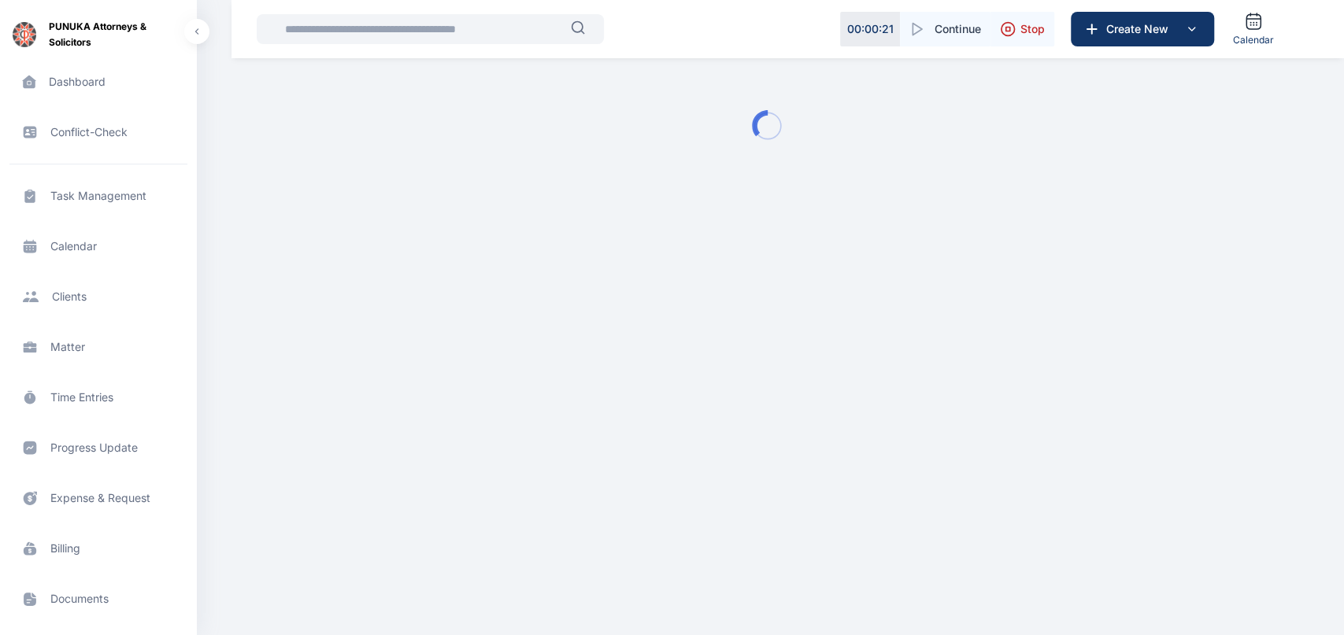
type input "**********"
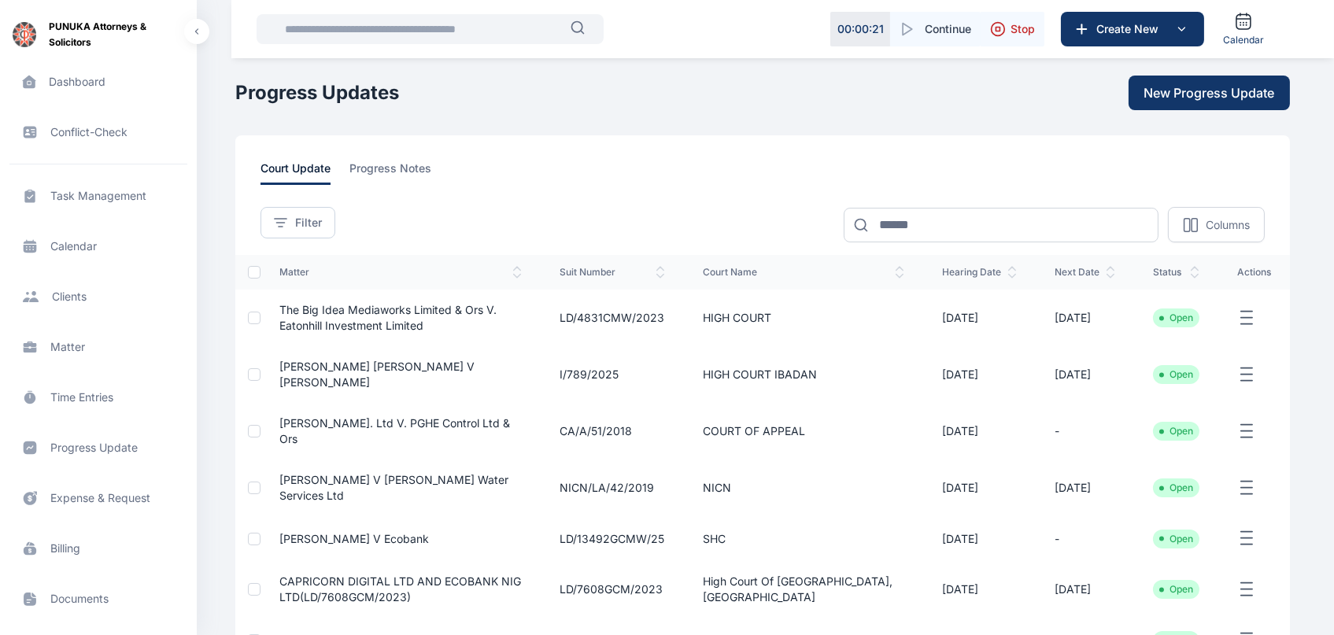
click at [645, 618] on td "-" at bounding box center [612, 640] width 143 height 45
